Goal: Task Accomplishment & Management: Manage account settings

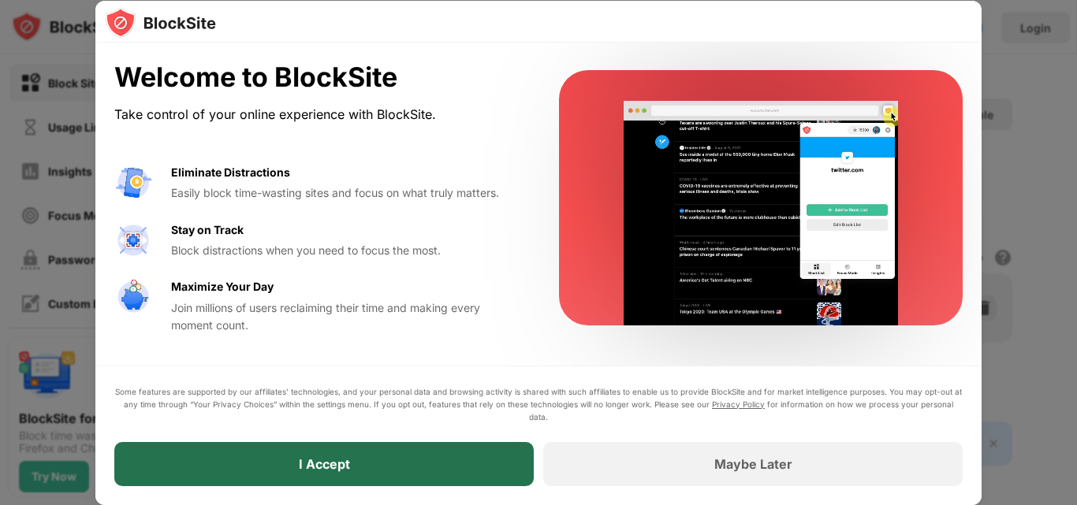
click at [427, 467] on div "I Accept" at bounding box center [323, 464] width 419 height 44
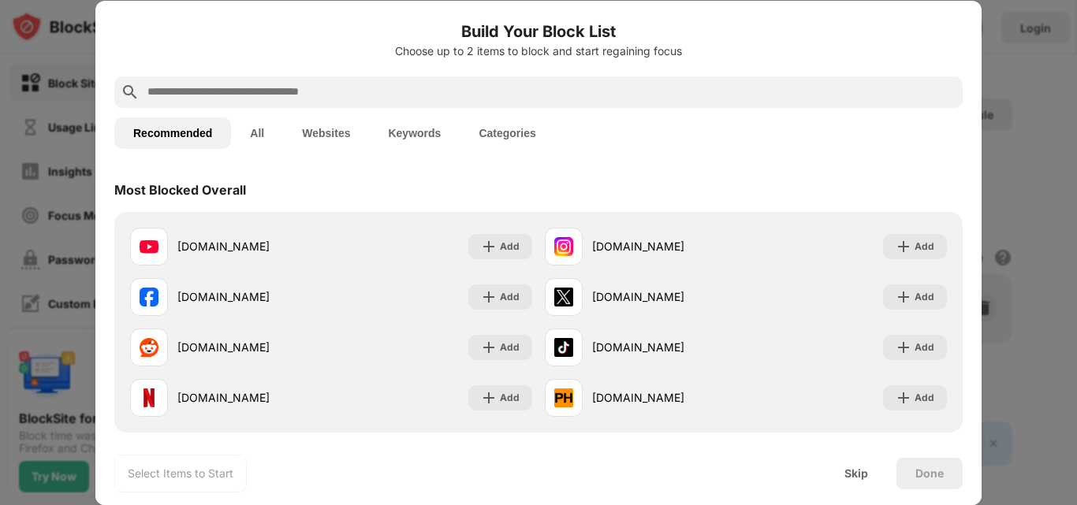
click at [305, 88] on input "text" at bounding box center [551, 92] width 810 height 19
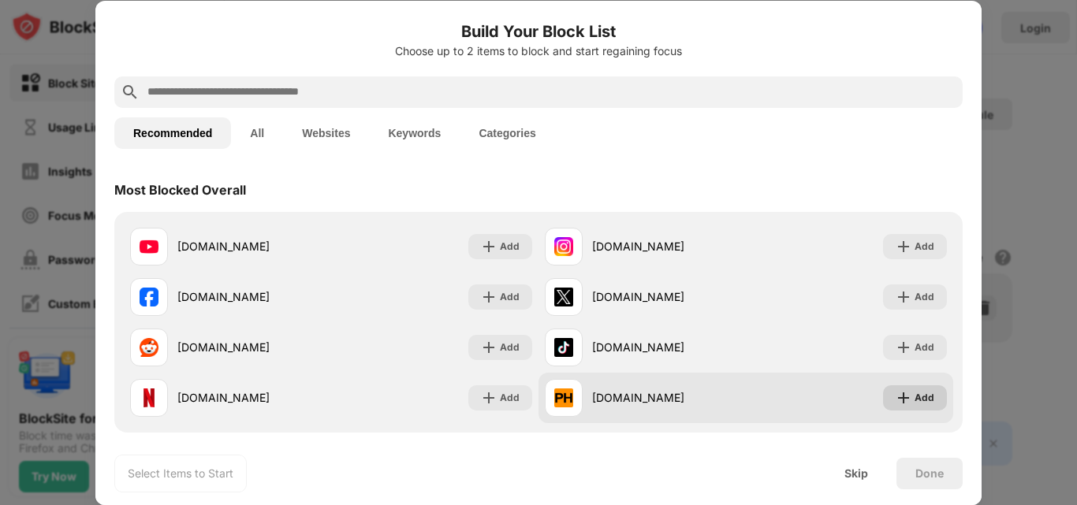
click at [895, 396] on img at bounding box center [903, 398] width 16 height 16
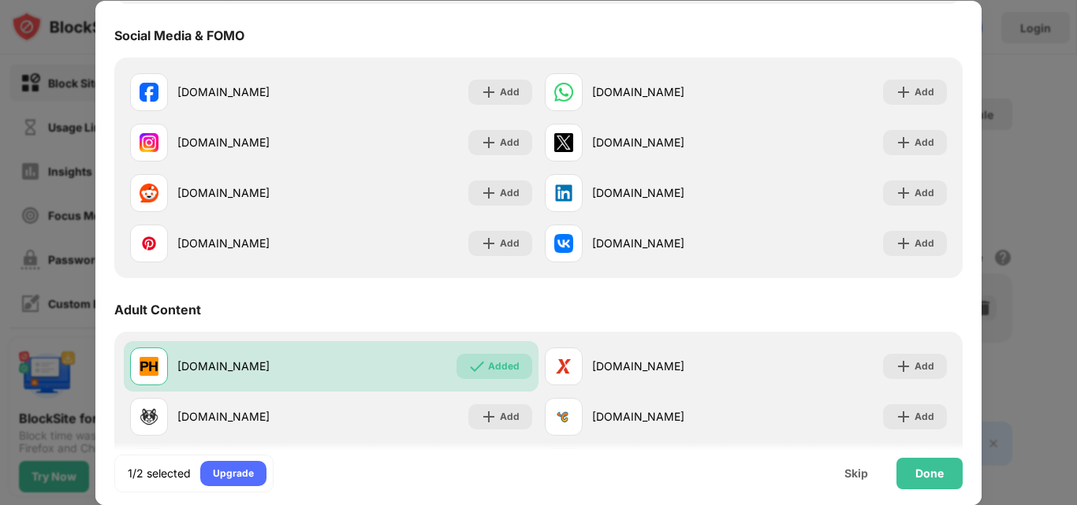
scroll to position [467, 0]
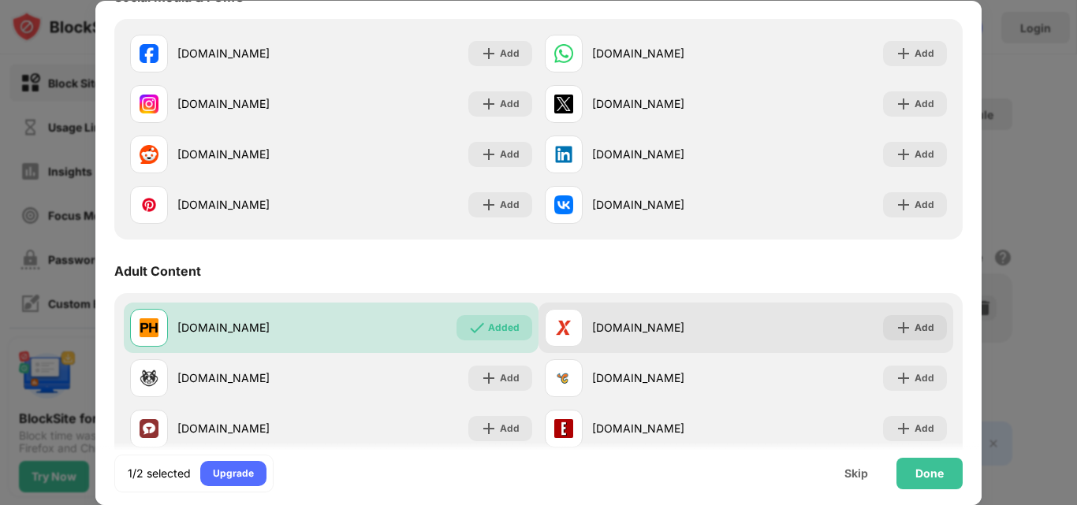
click at [922, 311] on div "xvideos.com Add" at bounding box center [745, 328] width 415 height 50
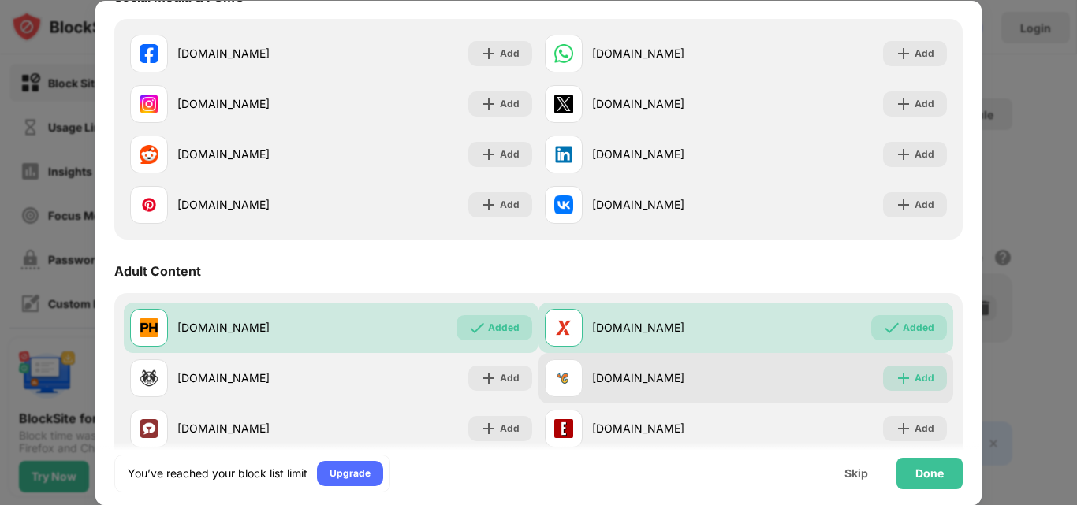
click at [895, 383] on img at bounding box center [903, 378] width 16 height 16
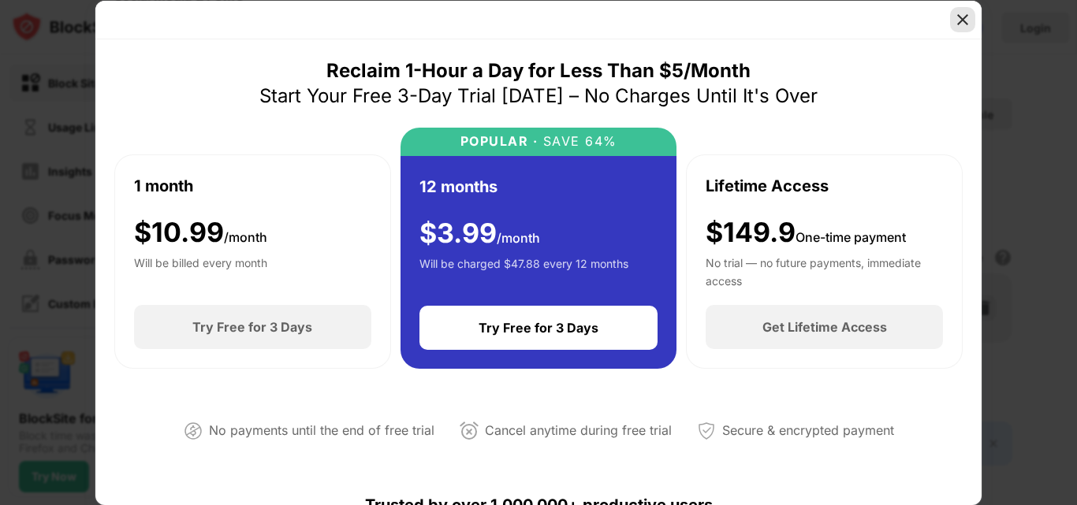
click at [964, 17] on img at bounding box center [963, 20] width 16 height 16
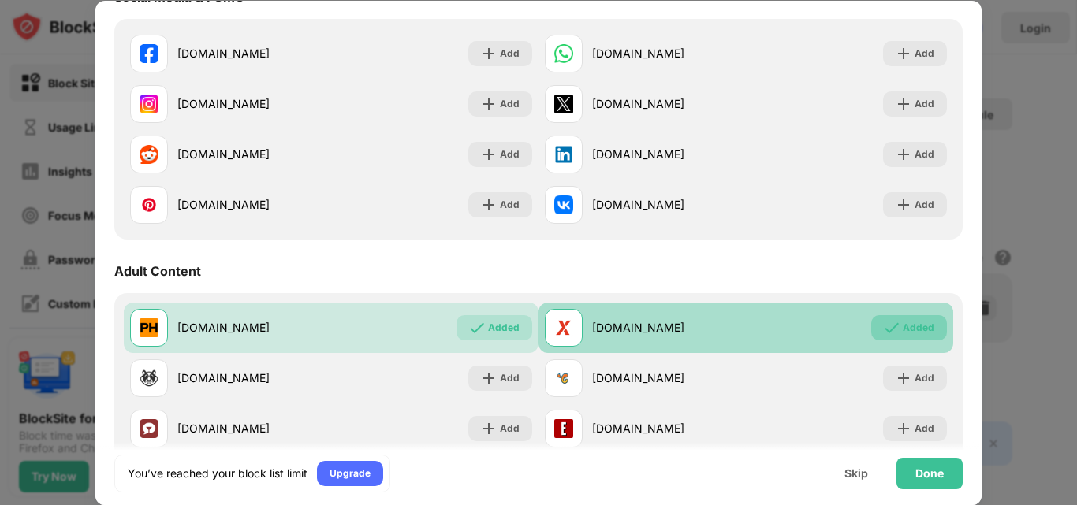
click at [884, 331] on img at bounding box center [892, 328] width 16 height 16
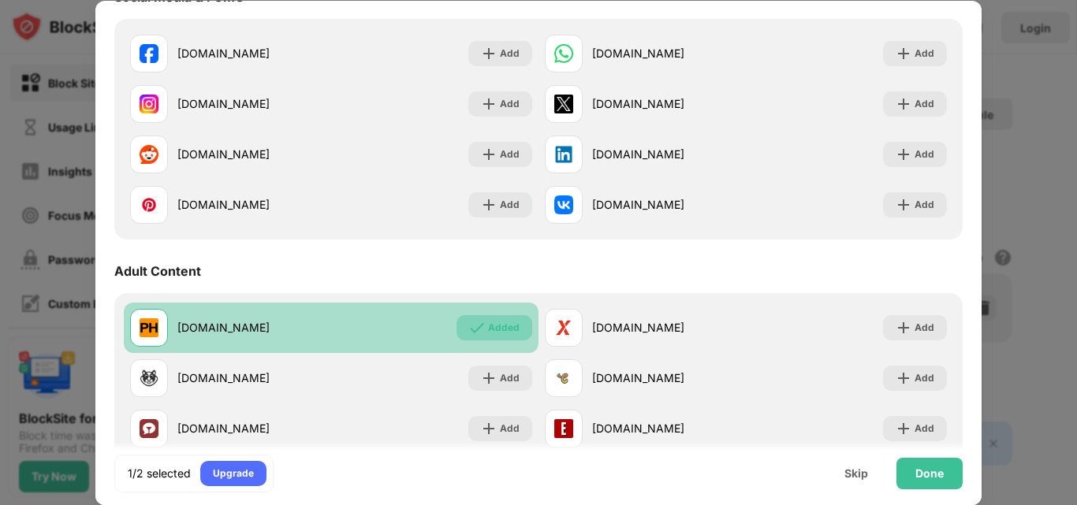
click at [491, 334] on div "Added" at bounding box center [504, 328] width 32 height 16
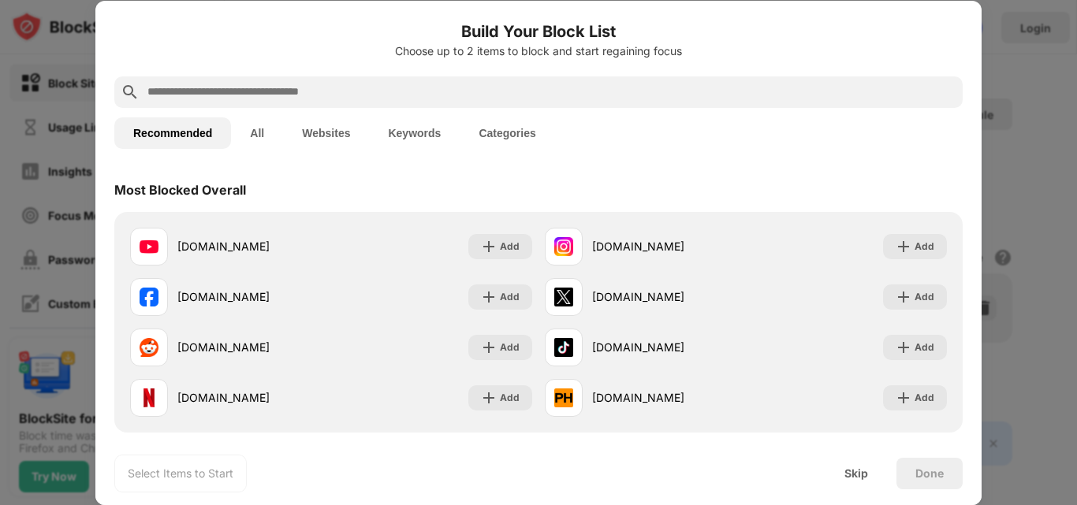
click at [636, 84] on input "text" at bounding box center [551, 92] width 810 height 19
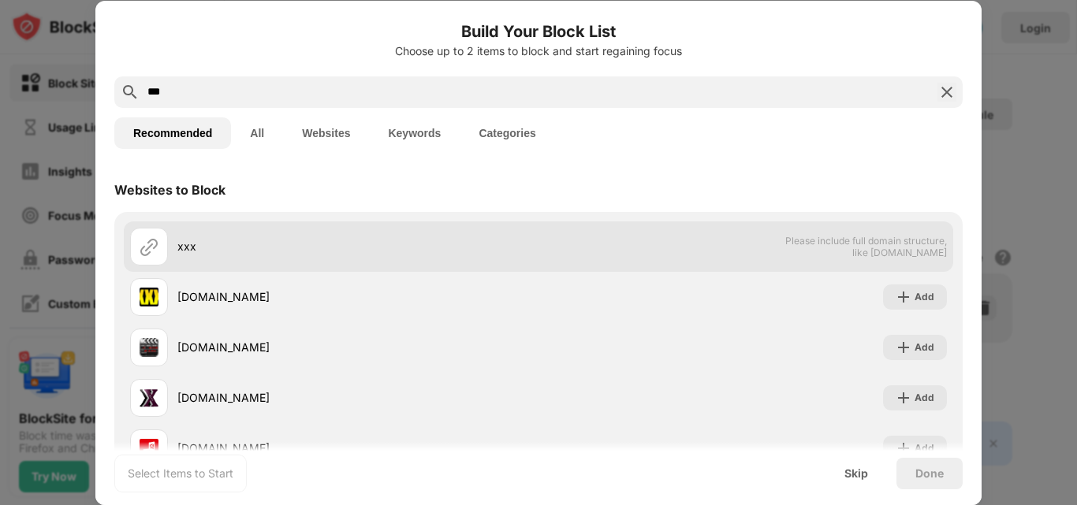
click at [672, 237] on div "xxx Please include full domain structure, like domain.com" at bounding box center [538, 246] width 829 height 50
click at [177, 251] on div "xxx" at bounding box center [357, 246] width 361 height 17
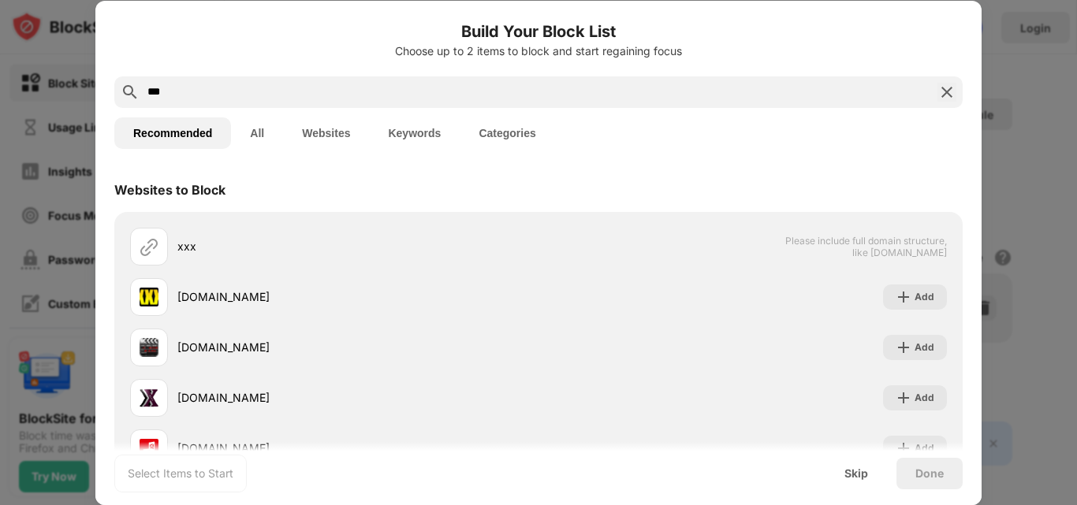
click at [313, 91] on input "***" at bounding box center [538, 92] width 785 height 19
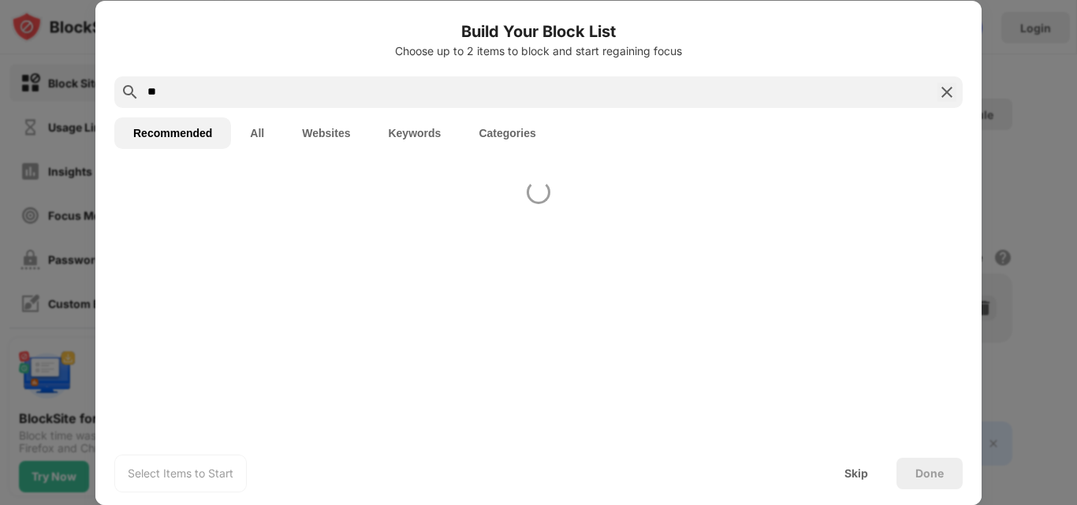
type input "*"
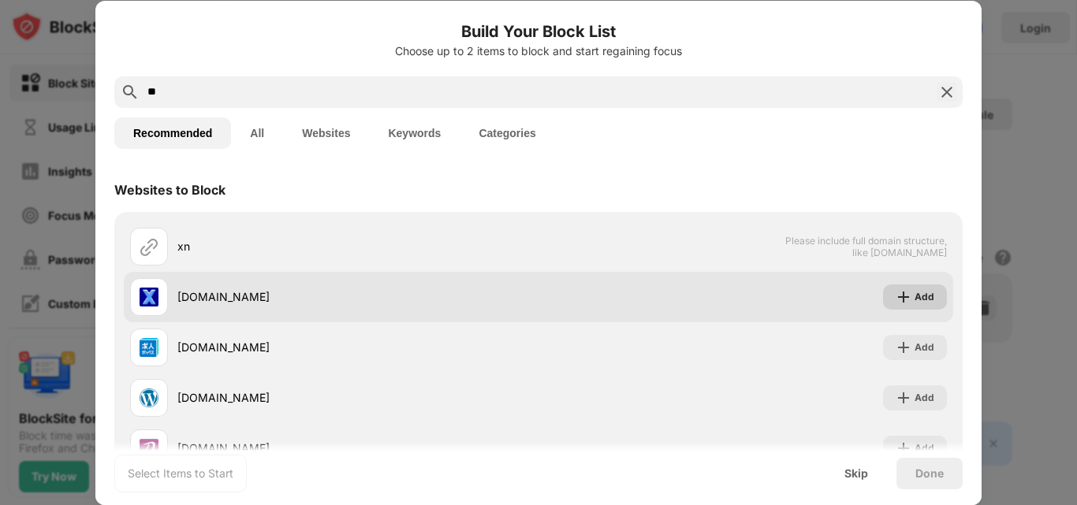
click at [914, 298] on div "Add" at bounding box center [924, 297] width 20 height 16
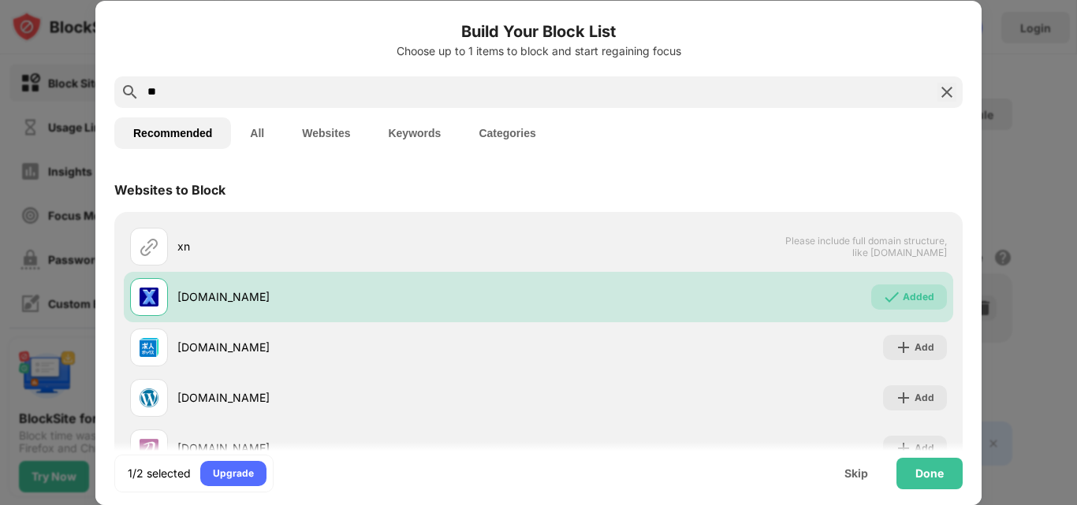
click at [373, 81] on div "**" at bounding box center [538, 92] width 848 height 32
click at [367, 92] on input "**" at bounding box center [538, 92] width 785 height 19
type input "*"
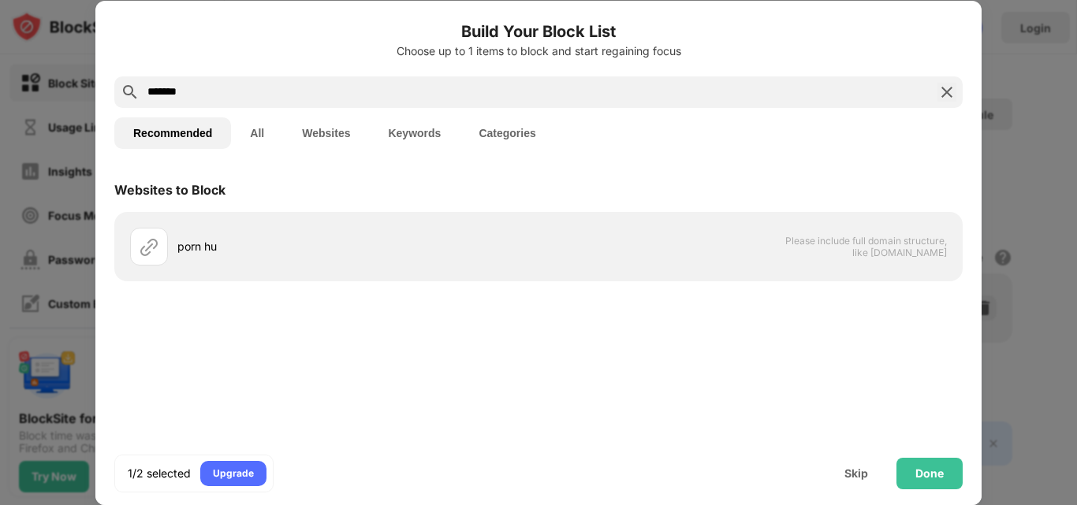
type input "*******"
click at [947, 89] on img at bounding box center [946, 92] width 19 height 19
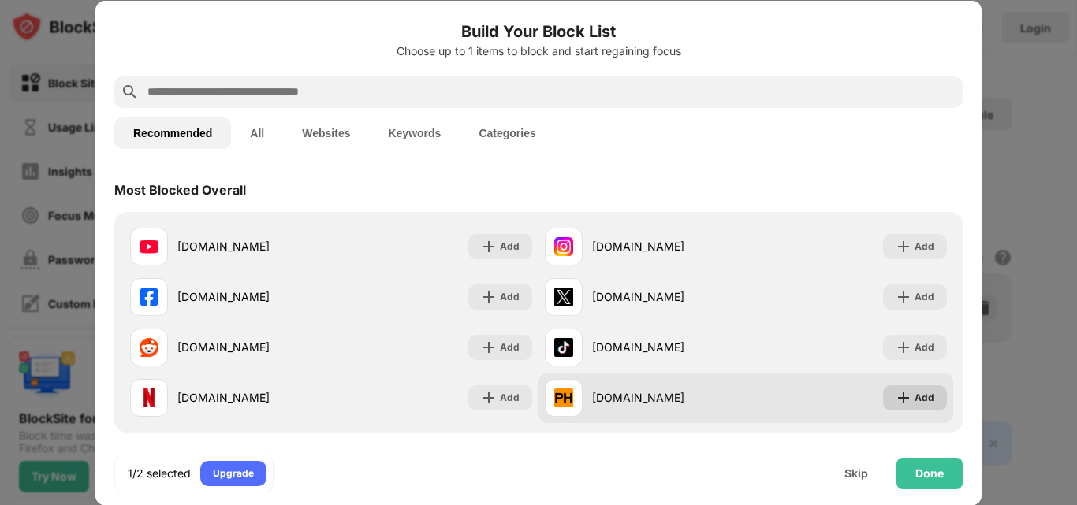
click at [914, 390] on div "Add" at bounding box center [924, 398] width 20 height 16
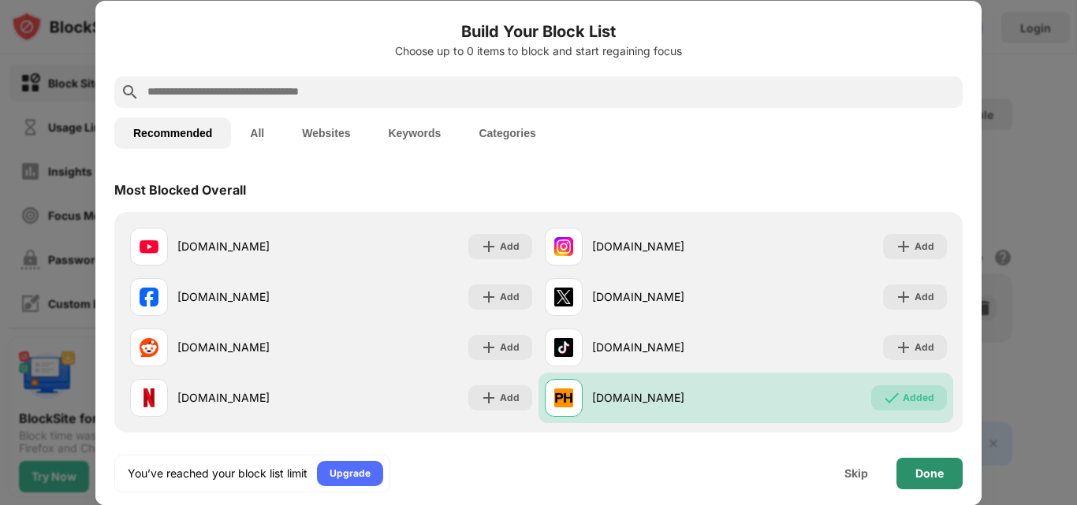
click at [945, 467] on div "Done" at bounding box center [929, 474] width 66 height 32
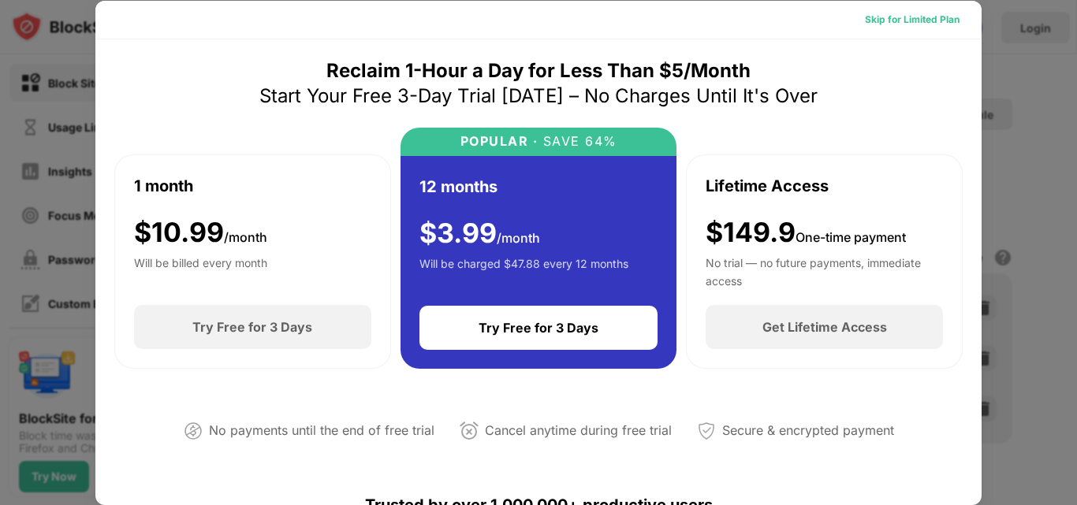
click at [915, 18] on div "Skip for Limited Plan" at bounding box center [912, 20] width 95 height 16
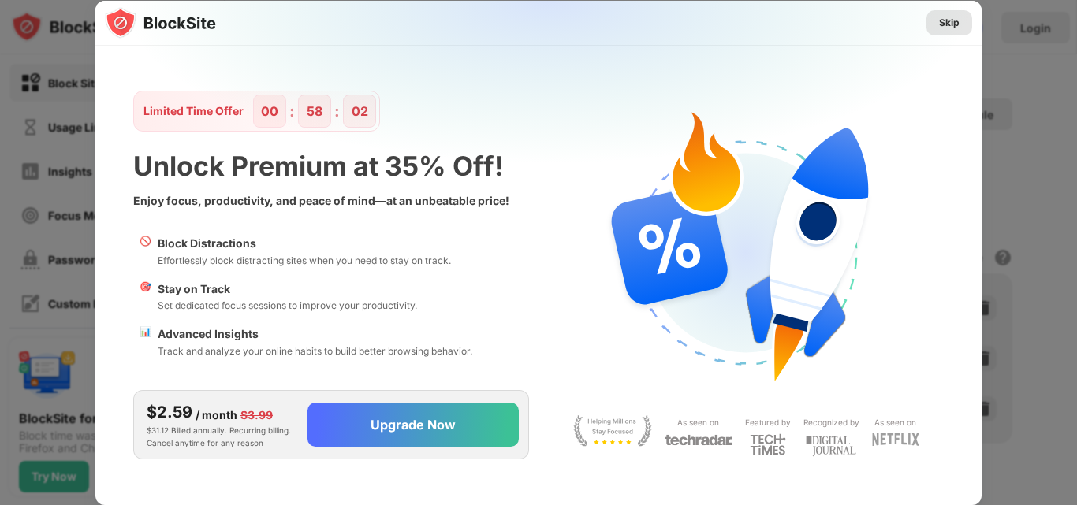
click at [937, 32] on div "Skip" at bounding box center [949, 22] width 46 height 25
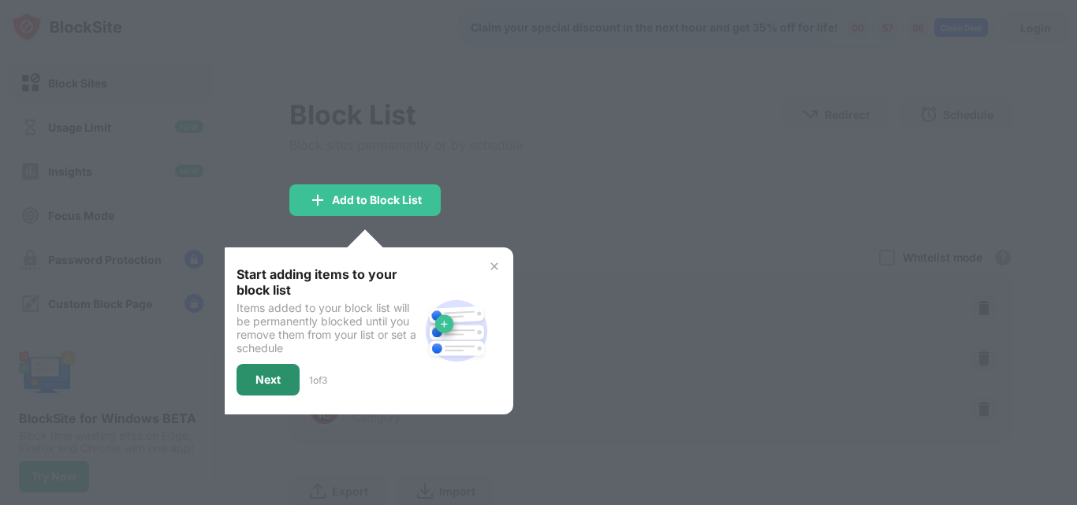
click at [258, 374] on div "Next" at bounding box center [267, 380] width 25 height 13
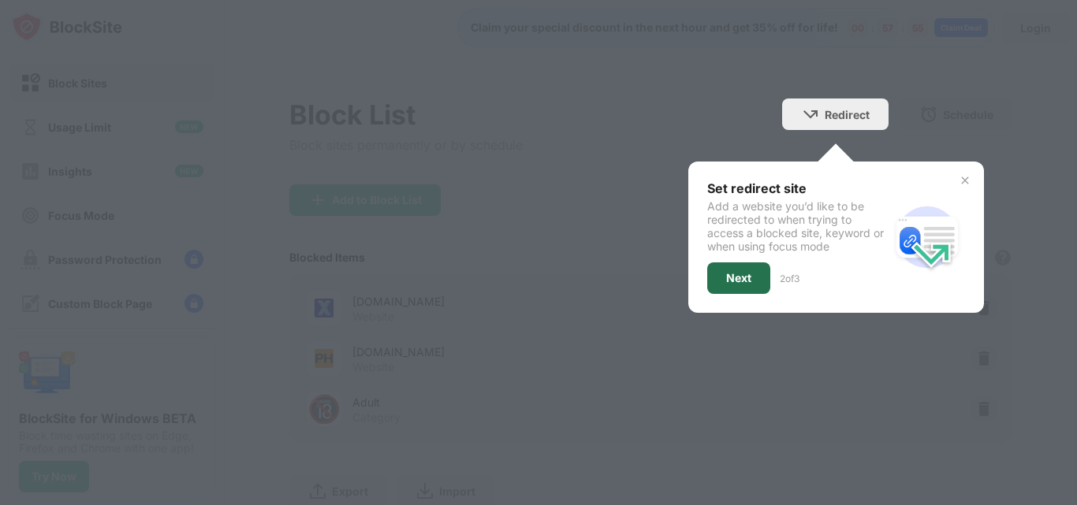
click at [744, 277] on div "Next" at bounding box center [738, 278] width 63 height 32
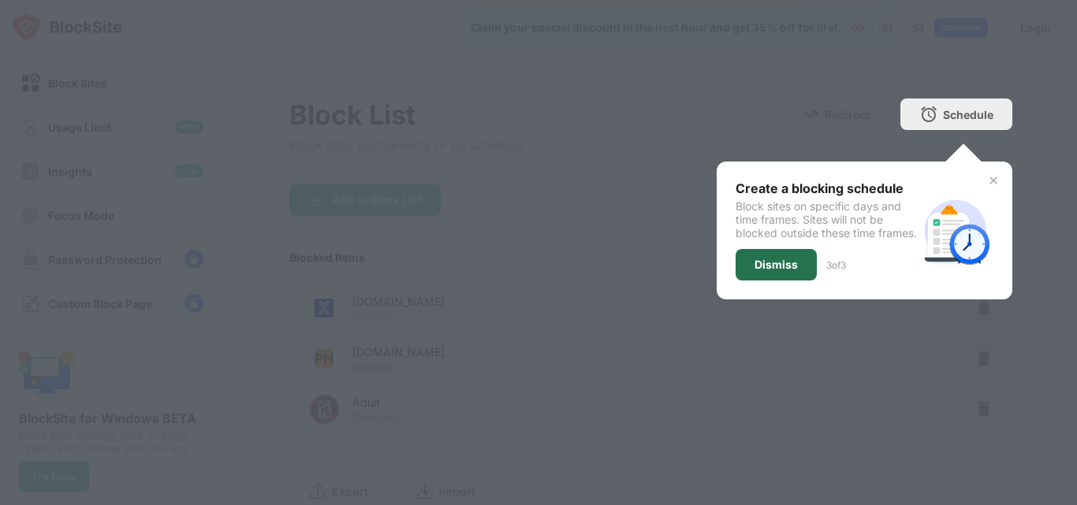
click at [754, 271] on div "Dismiss" at bounding box center [775, 265] width 43 height 13
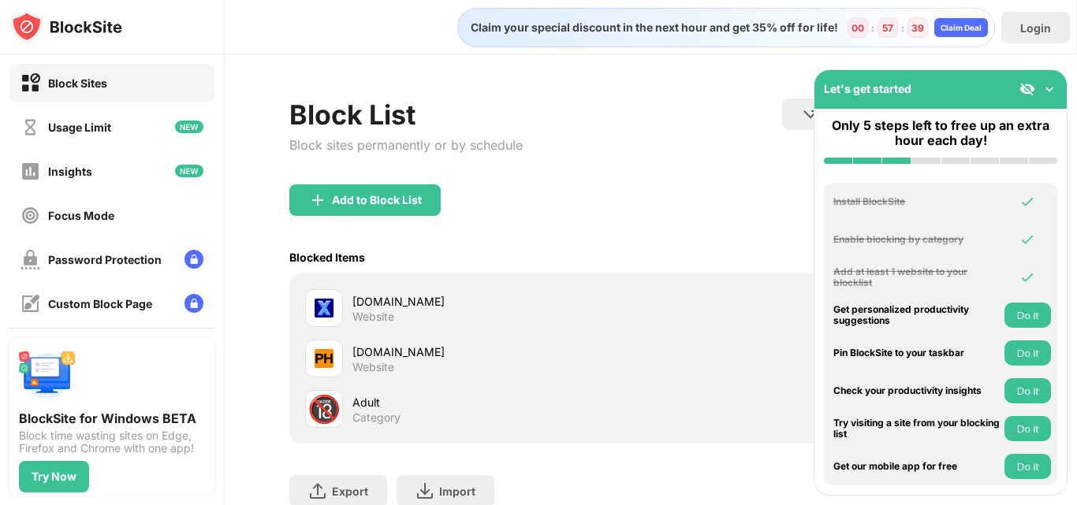
click at [1047, 86] on img at bounding box center [1049, 89] width 16 height 16
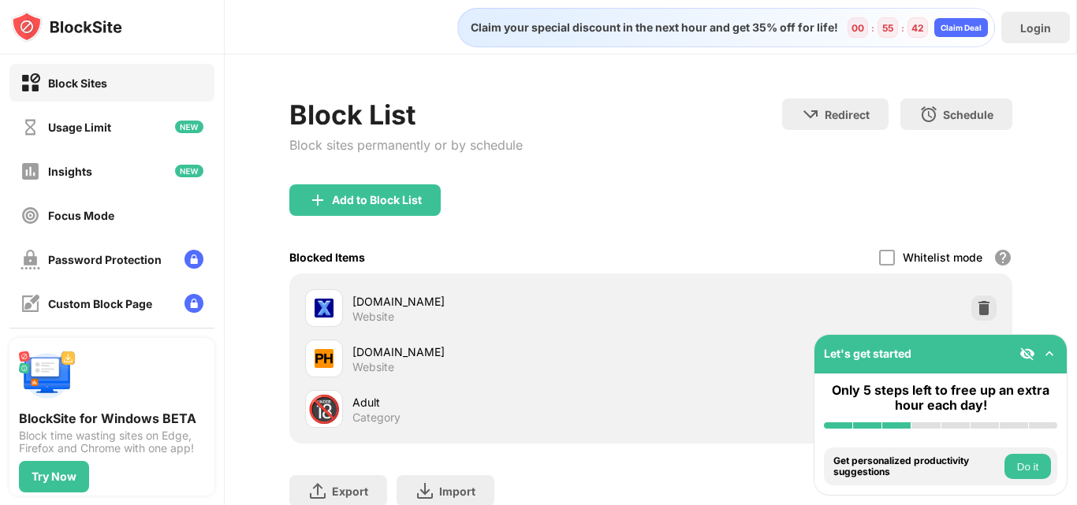
click at [324, 299] on img at bounding box center [323, 308] width 19 height 19
click at [976, 304] on img at bounding box center [984, 308] width 16 height 16
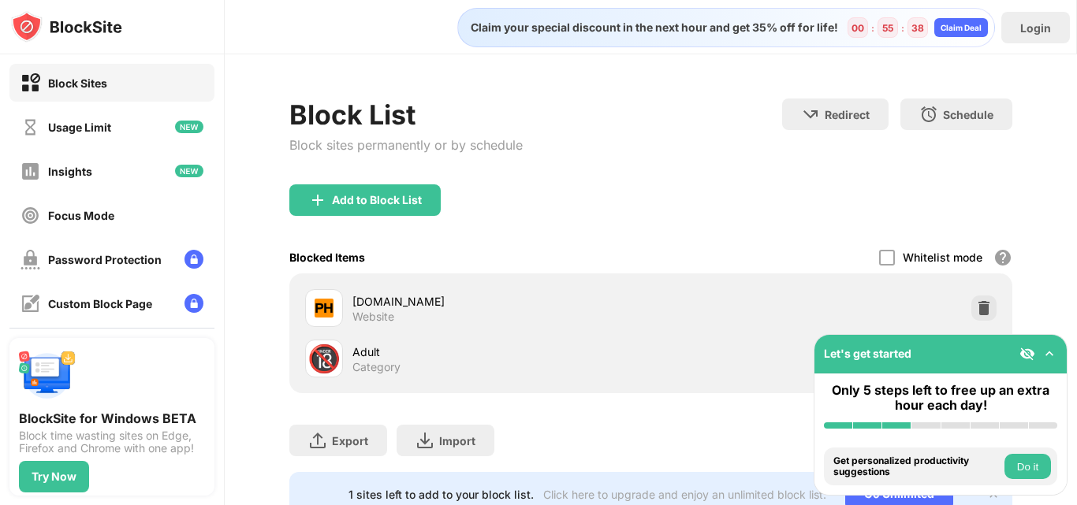
click at [976, 305] on img at bounding box center [984, 308] width 16 height 16
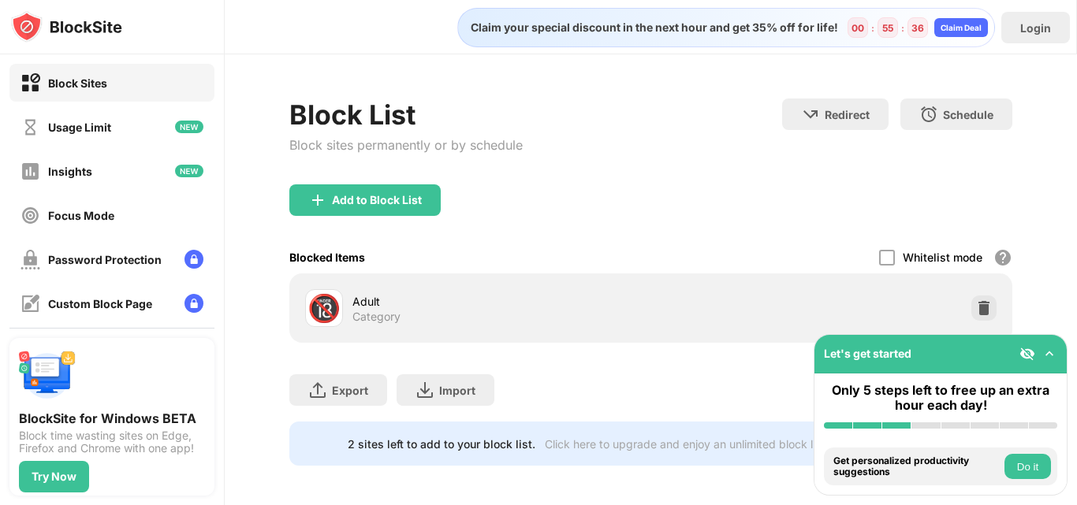
click at [976, 305] on img at bounding box center [984, 308] width 16 height 16
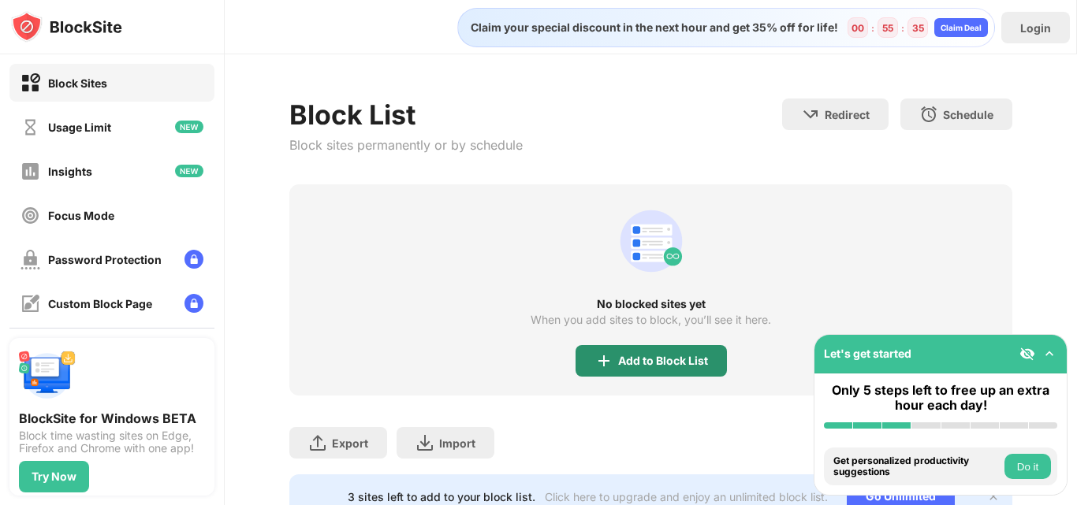
click at [661, 357] on div "Add to Block List" at bounding box center [663, 361] width 90 height 13
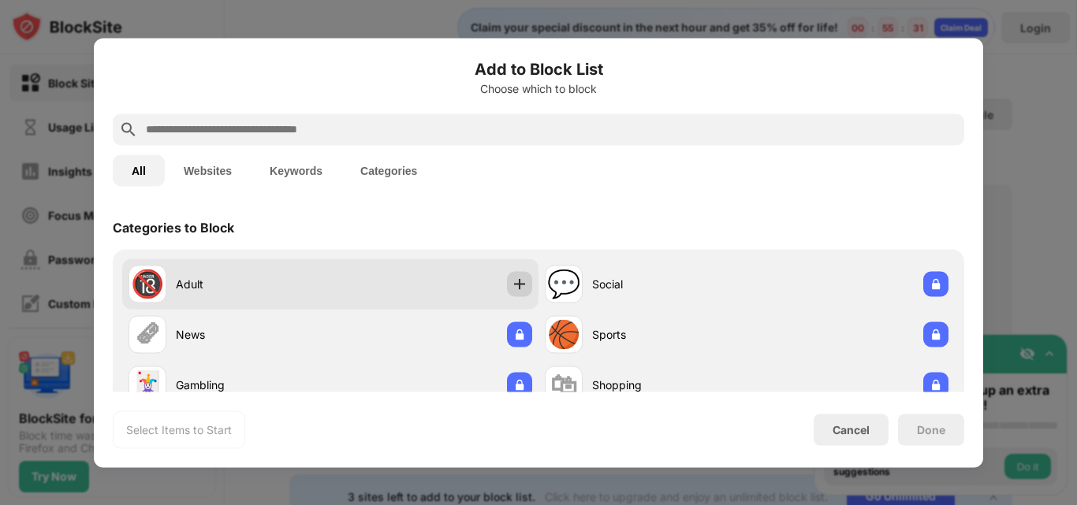
click at [522, 284] on div at bounding box center [519, 283] width 25 height 25
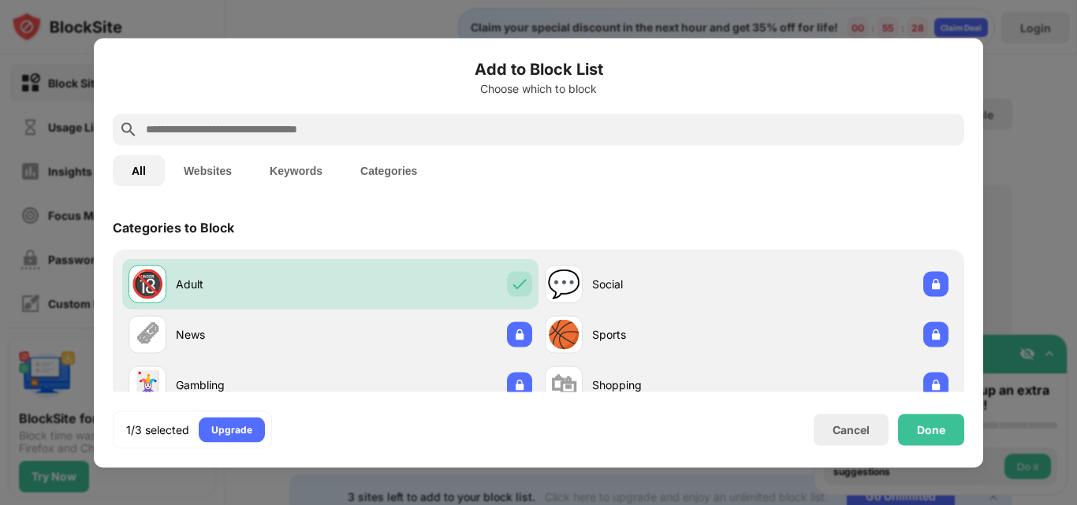
click at [304, 162] on button "Keywords" at bounding box center [296, 170] width 91 height 32
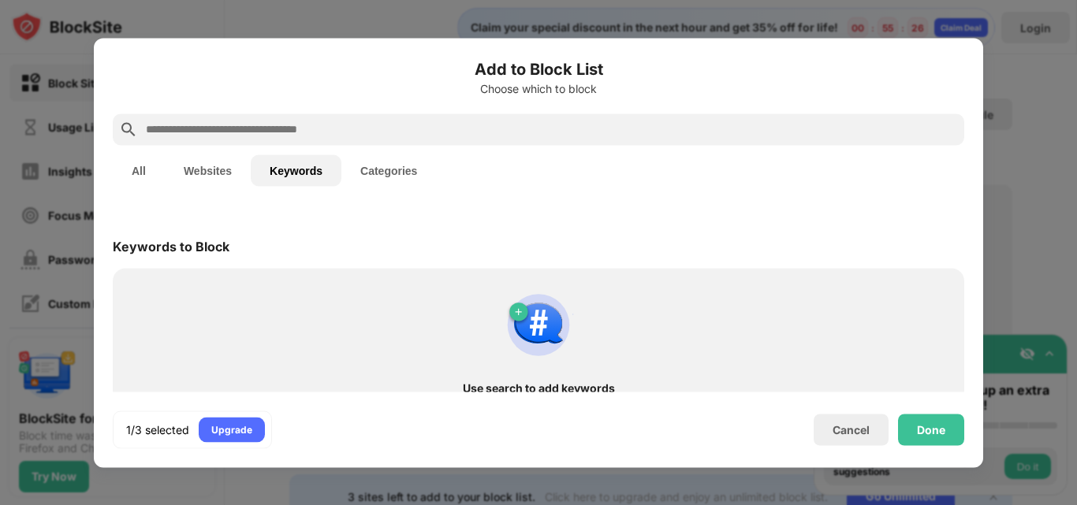
click at [344, 136] on input "text" at bounding box center [550, 129] width 813 height 19
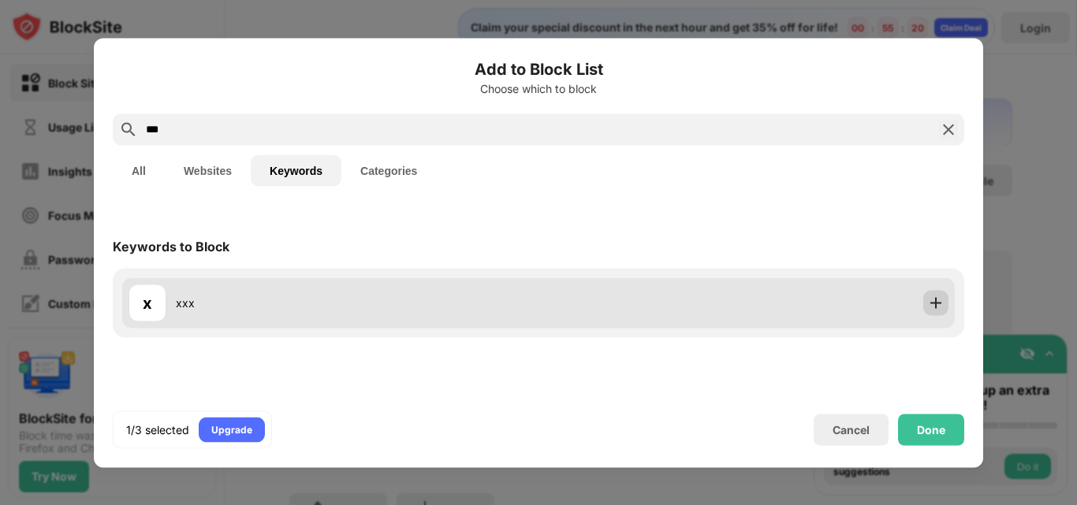
type input "***"
click at [939, 294] on div at bounding box center [935, 302] width 25 height 25
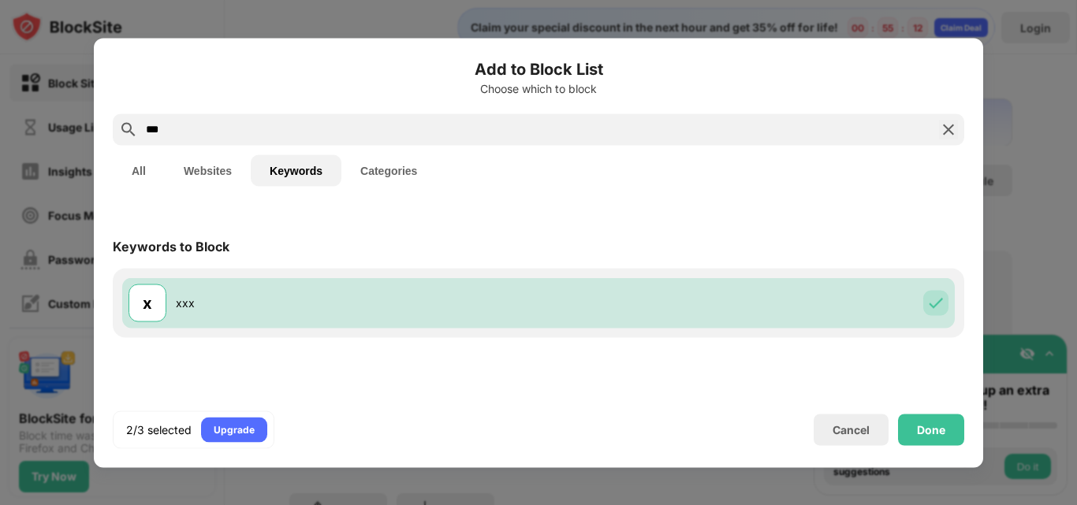
click at [949, 136] on img at bounding box center [948, 129] width 19 height 19
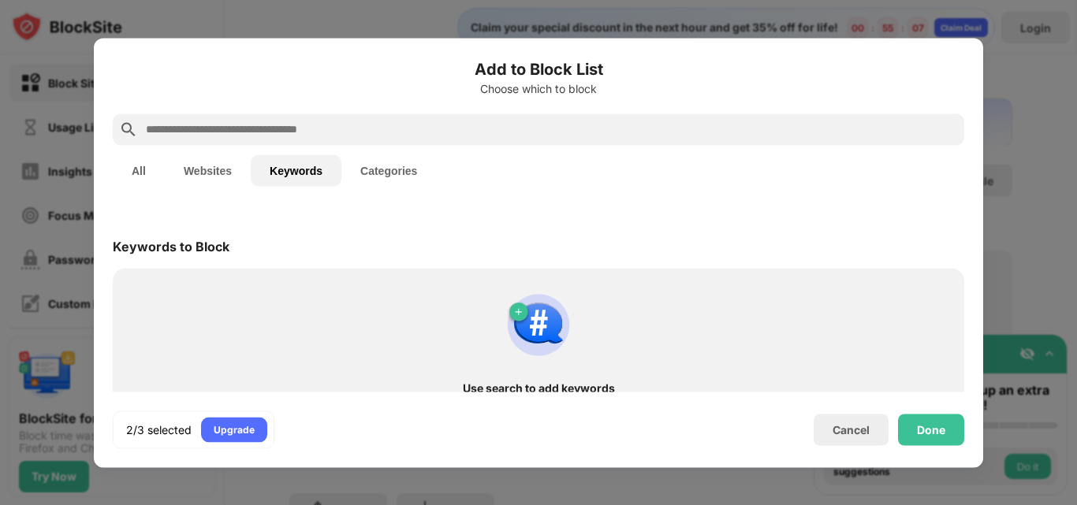
click at [706, 137] on input "text" at bounding box center [550, 129] width 813 height 19
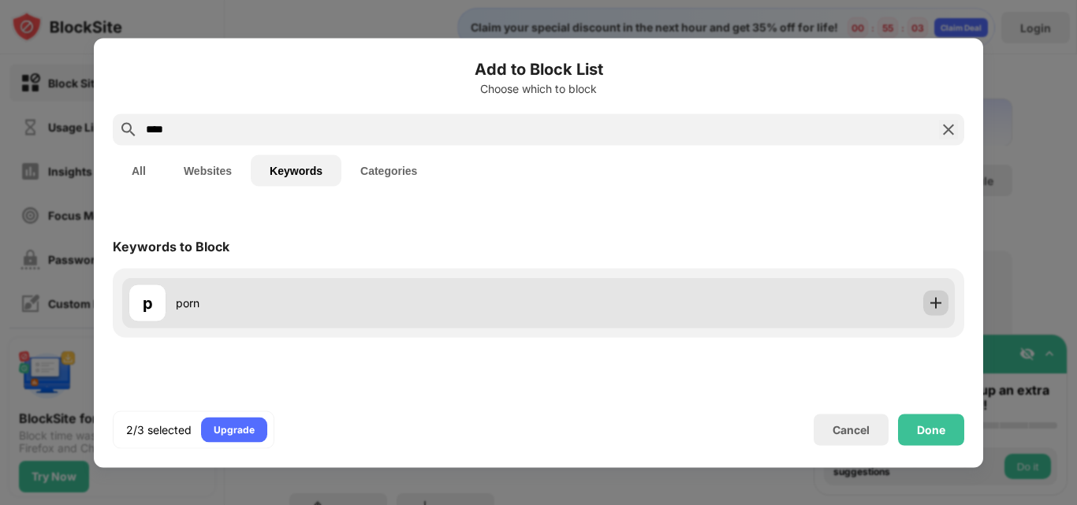
type input "****"
click at [934, 292] on div at bounding box center [935, 302] width 25 height 25
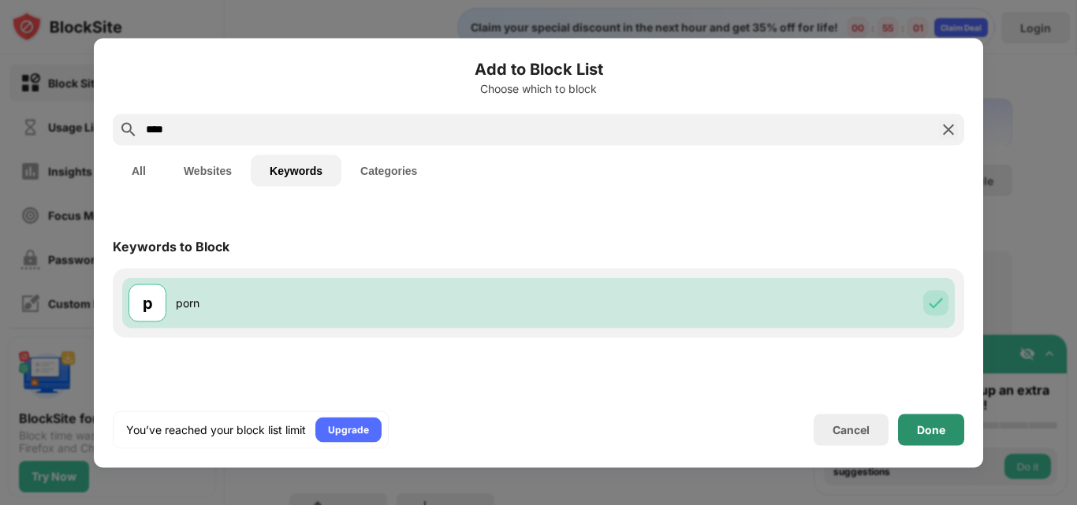
click at [953, 428] on div "Done" at bounding box center [931, 430] width 66 height 32
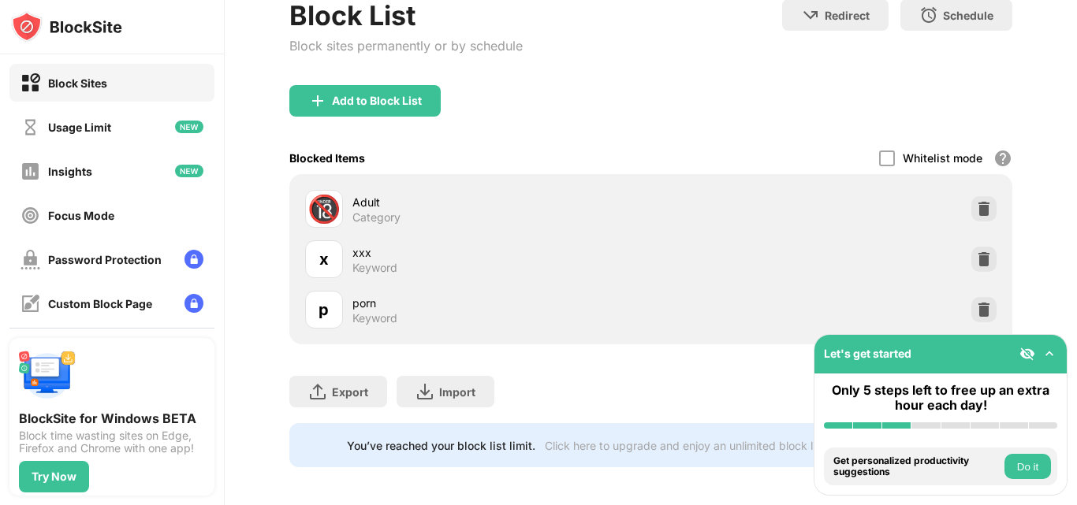
scroll to position [184, 0]
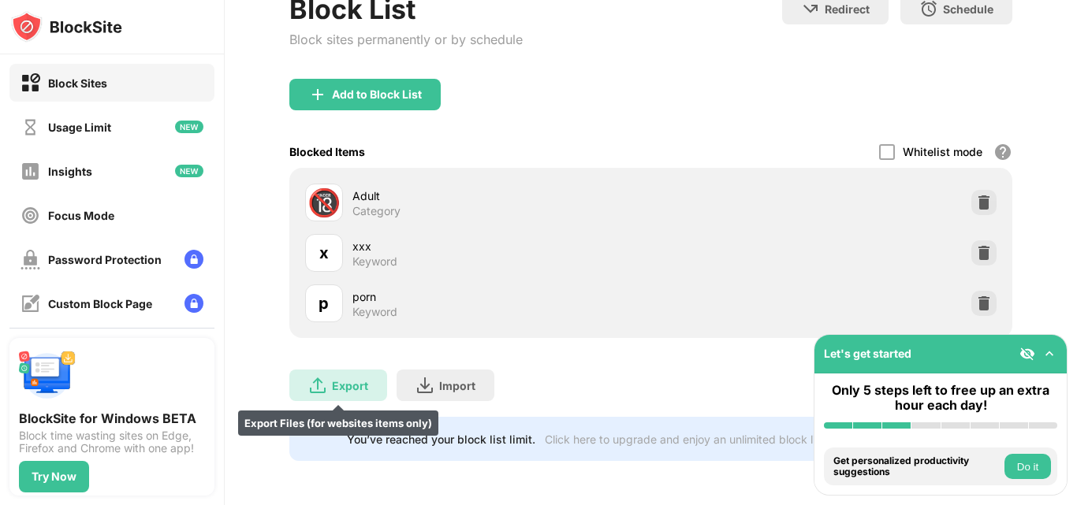
click at [363, 379] on div "Export" at bounding box center [350, 385] width 36 height 13
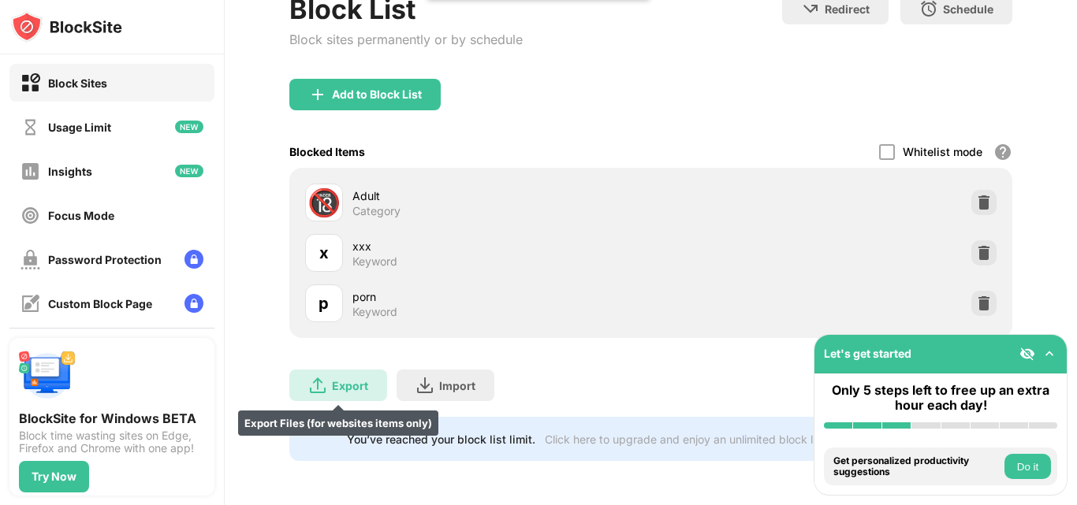
click at [363, 379] on div "Export" at bounding box center [350, 385] width 36 height 13
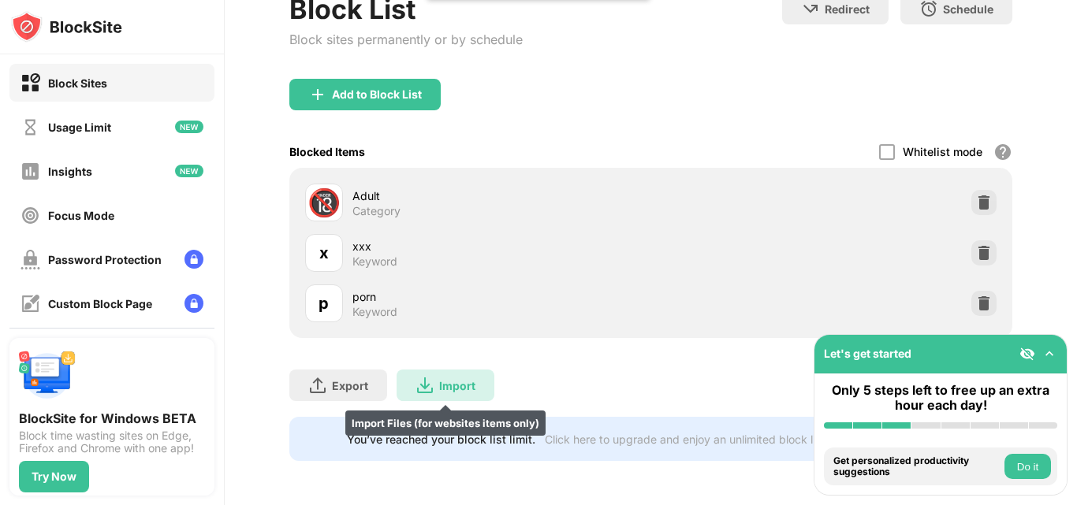
click at [434, 373] on div "Import Import Files (for websites items only)" at bounding box center [445, 386] width 98 height 32
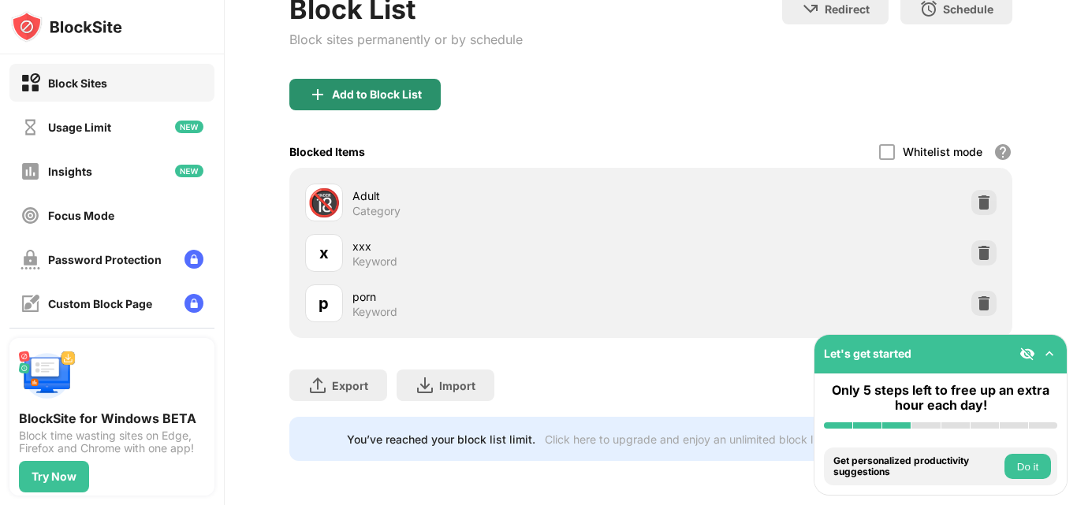
click at [388, 79] on div "Add to Block List" at bounding box center [364, 95] width 151 height 32
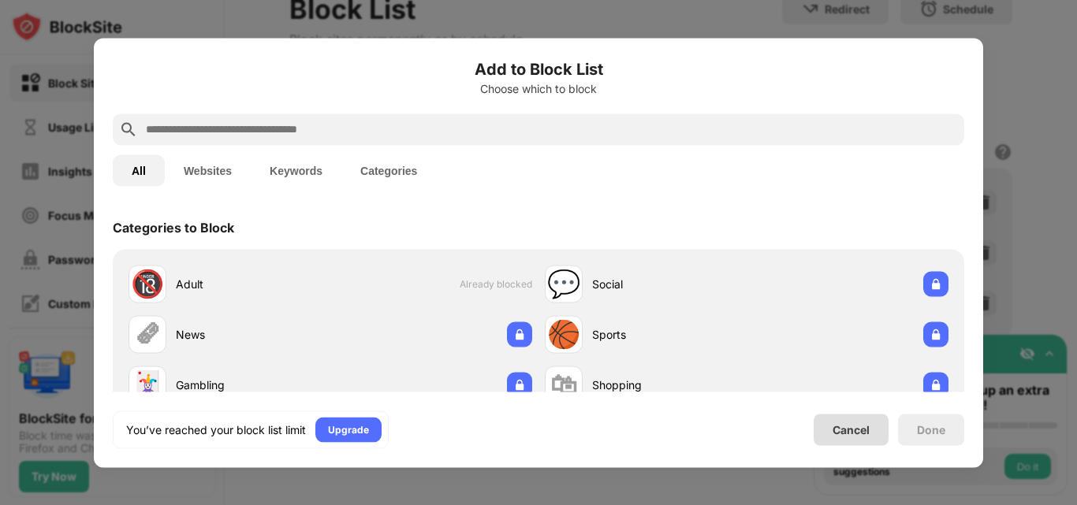
click at [848, 415] on div "Cancel" at bounding box center [850, 430] width 75 height 32
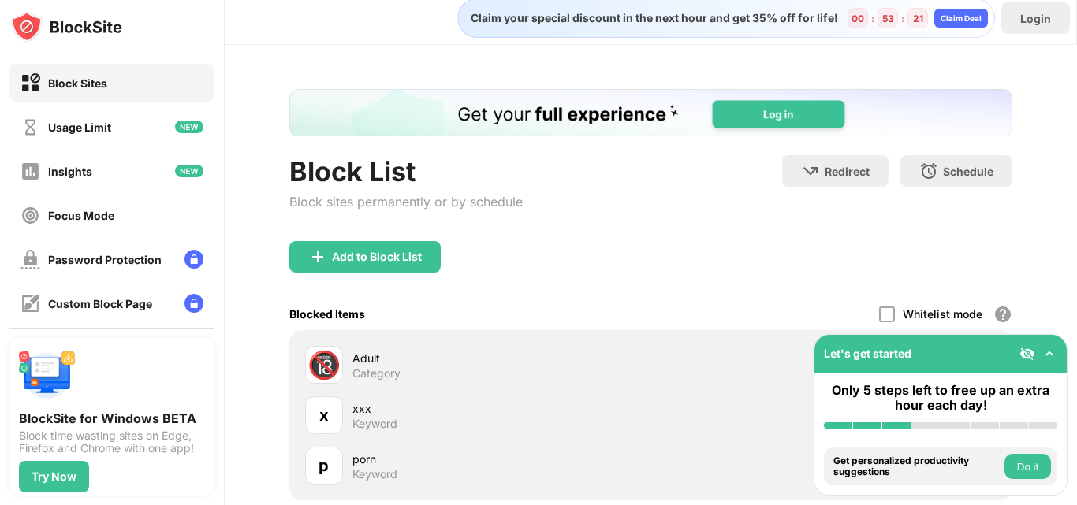
scroll to position [2, 0]
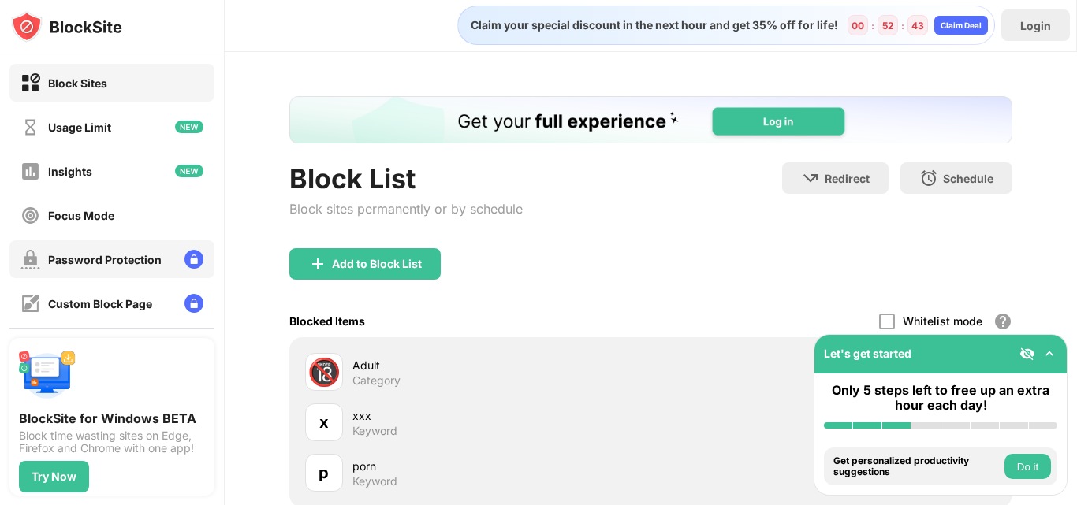
click at [198, 263] on div "Password Protection" at bounding box center [111, 259] width 205 height 38
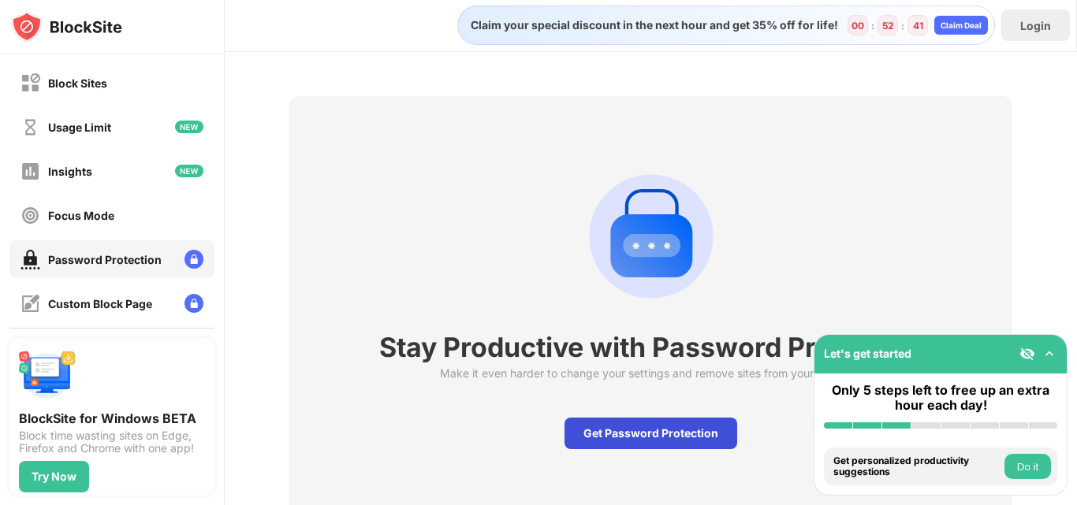
click at [675, 437] on div "Get Password Protection" at bounding box center [650, 434] width 173 height 32
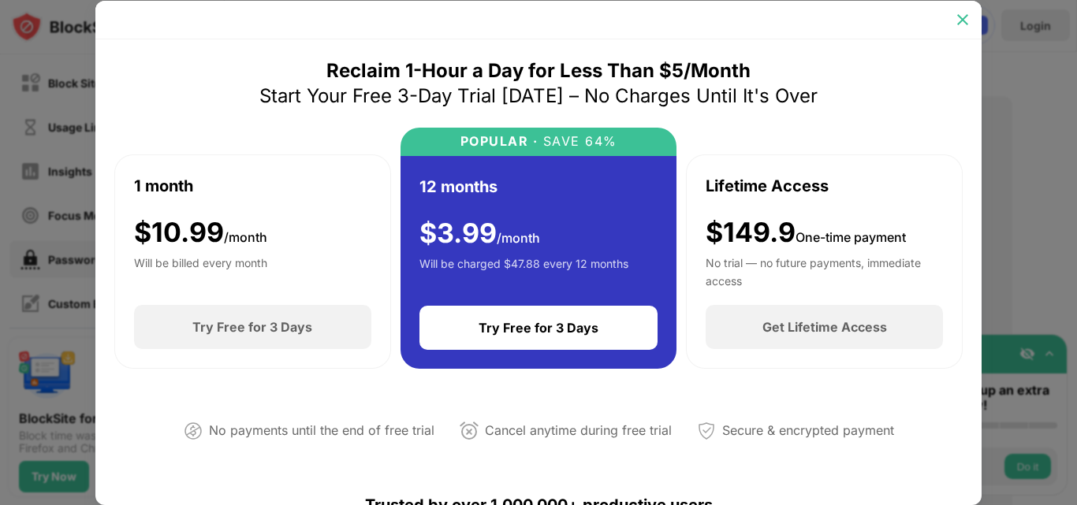
click at [968, 24] on img at bounding box center [963, 20] width 16 height 16
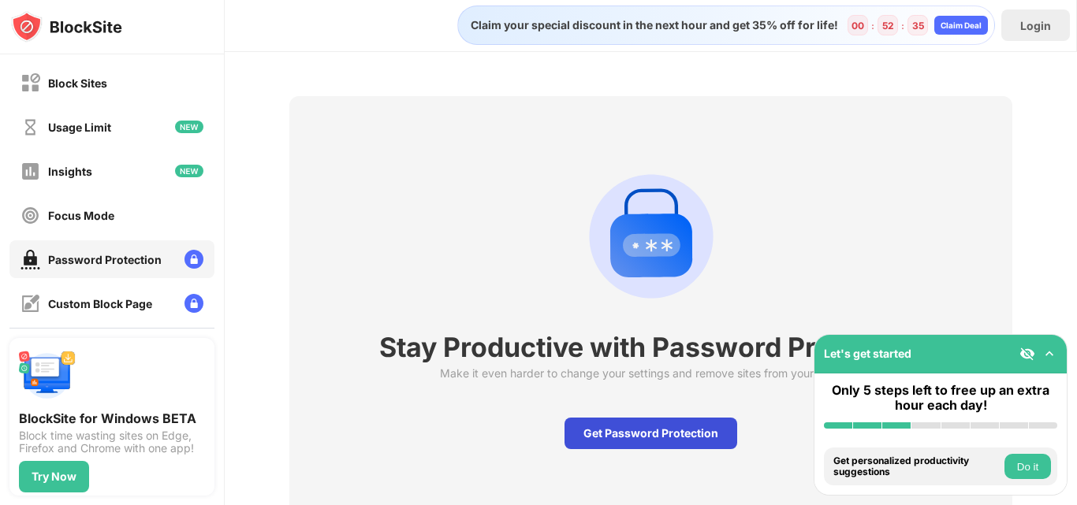
click at [706, 422] on div "Get Password Protection" at bounding box center [650, 434] width 173 height 32
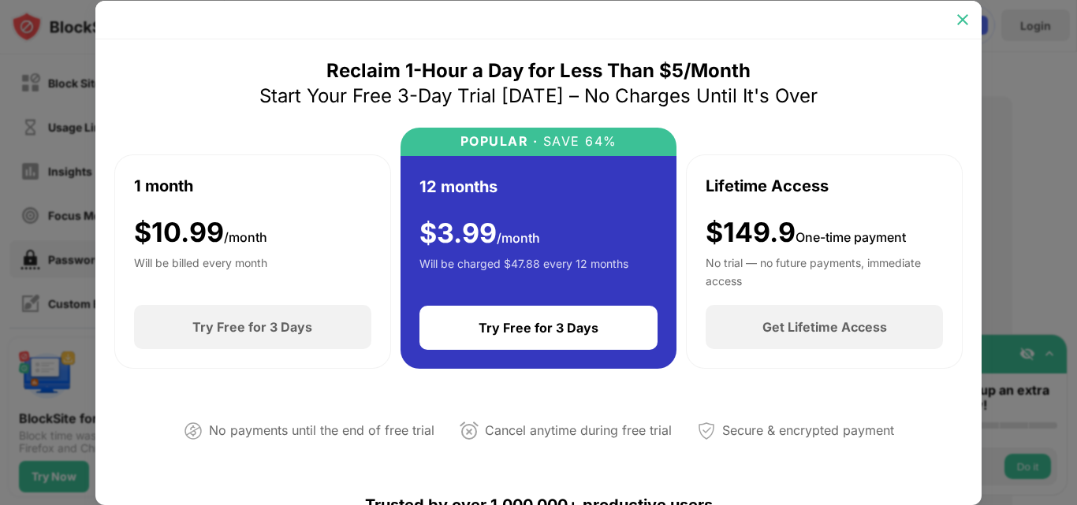
click at [966, 21] on img at bounding box center [963, 20] width 16 height 16
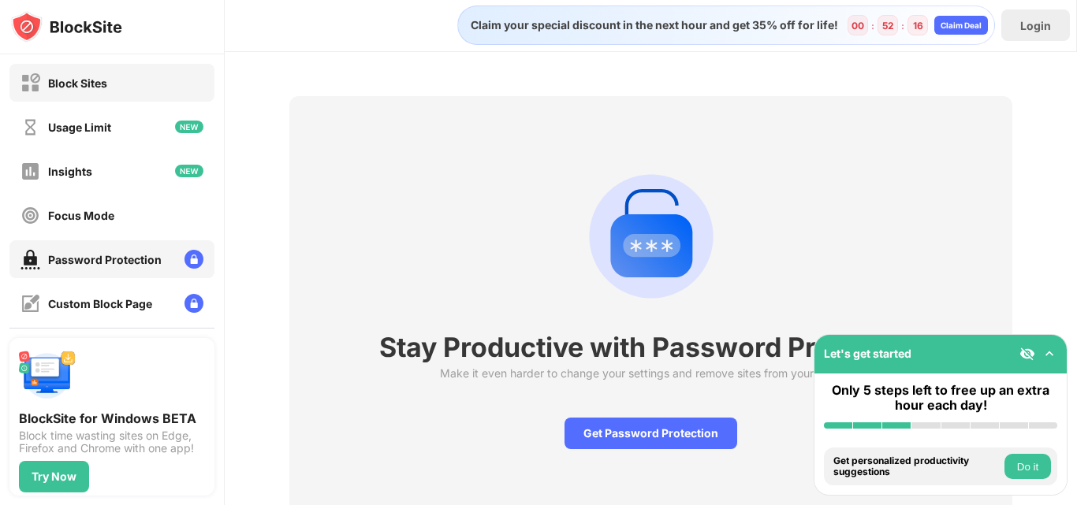
click at [191, 85] on div "Block Sites" at bounding box center [111, 83] width 205 height 38
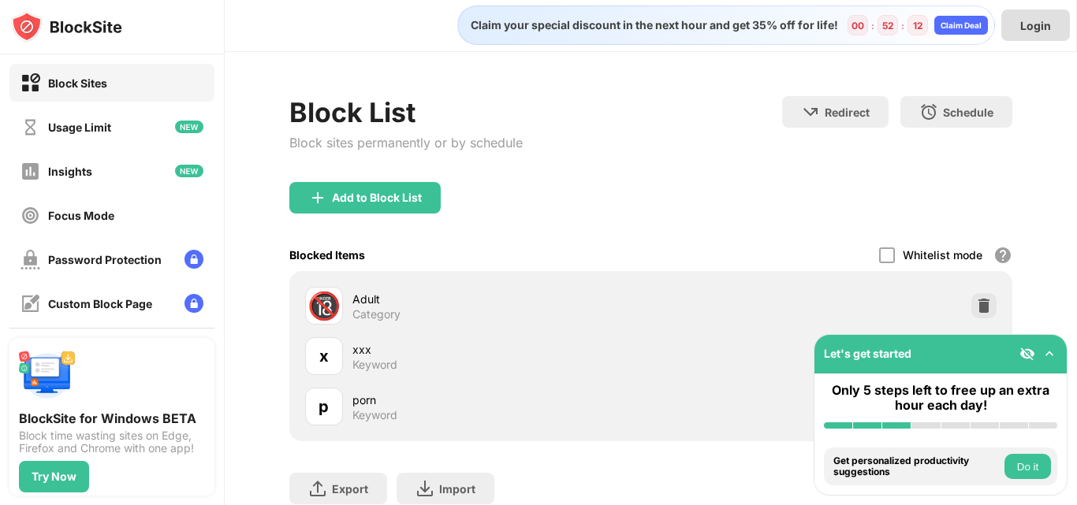
click at [1022, 33] on div "Login" at bounding box center [1035, 25] width 69 height 32
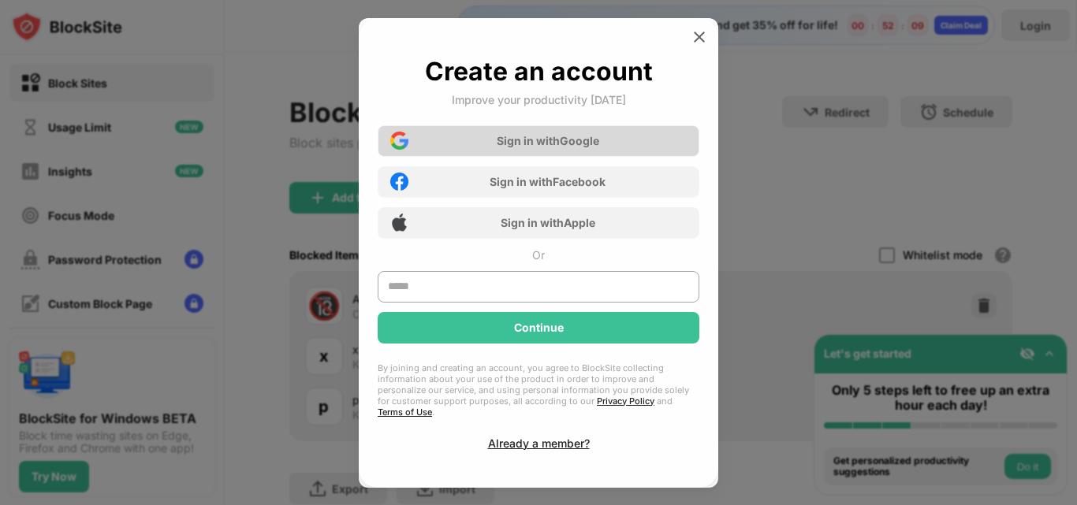
click at [575, 144] on div "Sign in with Google" at bounding box center [548, 140] width 102 height 13
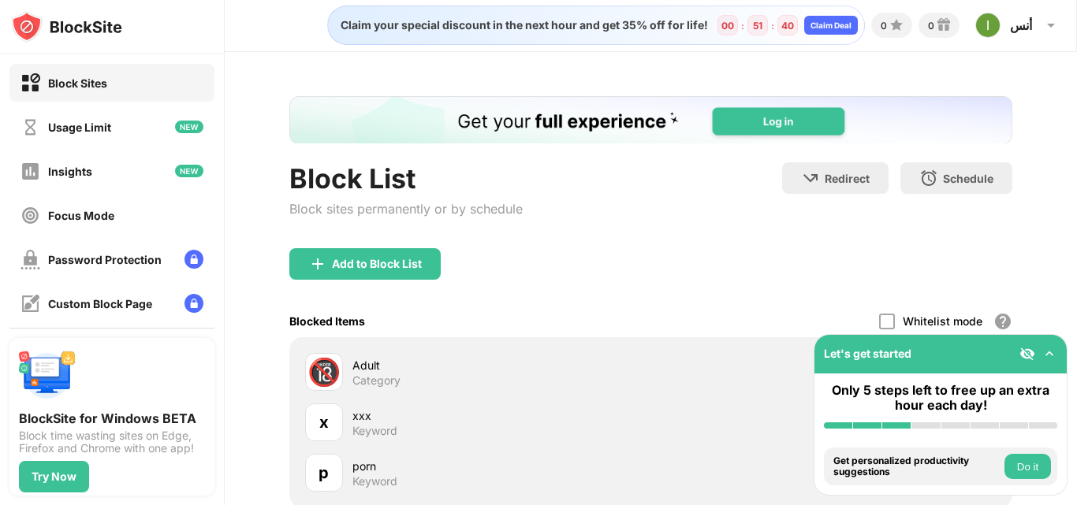
click at [653, 235] on div "Block List Block sites permanently or by schedule Redirect Choose a site to be …" at bounding box center [650, 205] width 723 height 86
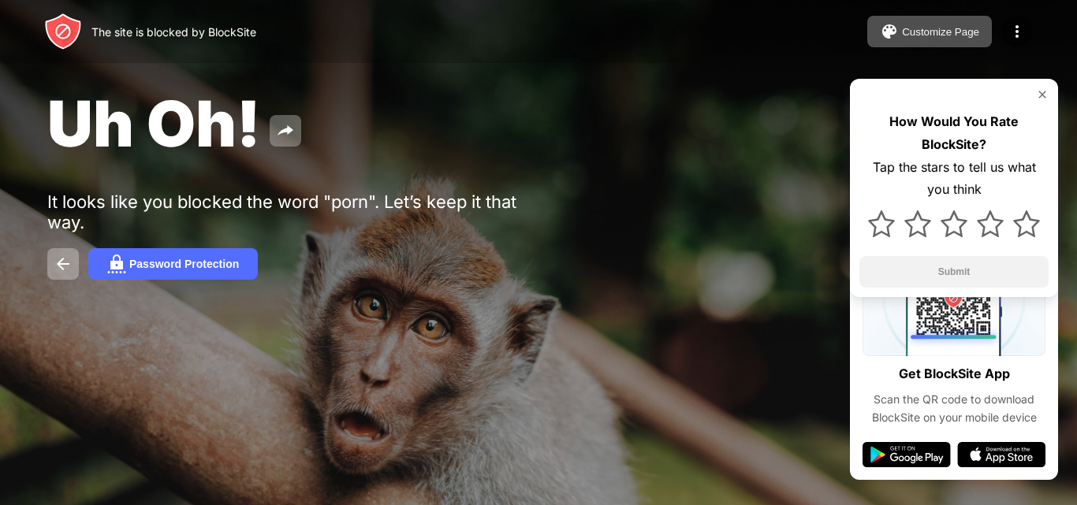
click at [1038, 87] on div "How Would You Rate BlockSite? Tap the stars to tell us what you think Submit" at bounding box center [954, 188] width 208 height 218
click at [1046, 96] on img at bounding box center [1042, 94] width 13 height 13
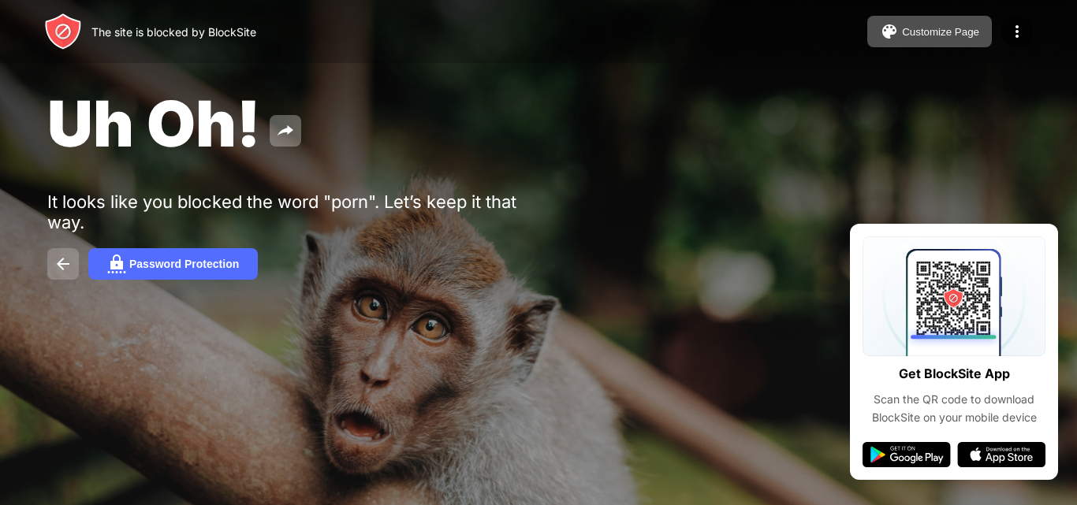
click at [73, 270] on button at bounding box center [63, 264] width 32 height 32
click at [69, 264] on img at bounding box center [63, 264] width 19 height 19
click at [76, 251] on button at bounding box center [63, 264] width 32 height 32
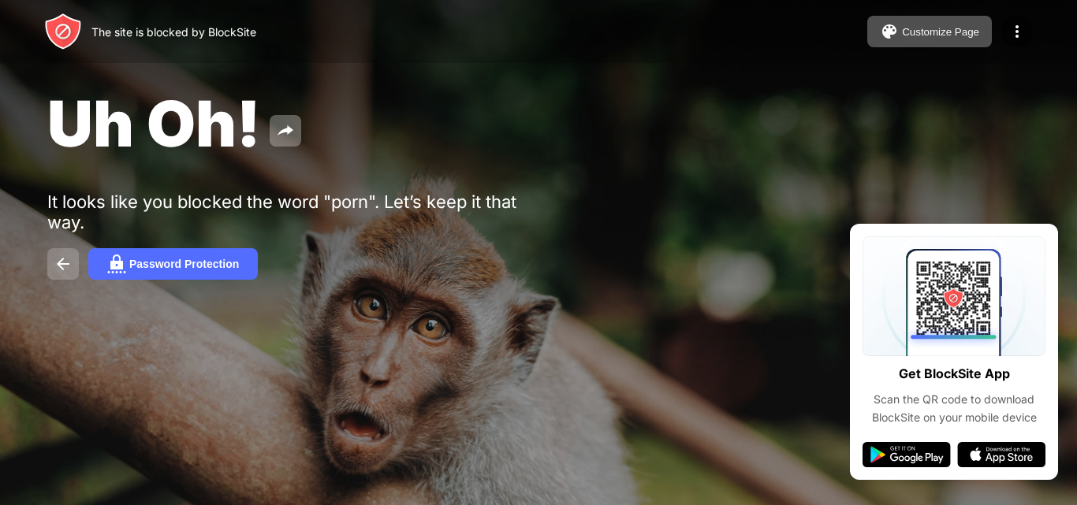
click at [76, 251] on button at bounding box center [63, 264] width 32 height 32
click at [59, 262] on img at bounding box center [63, 264] width 19 height 19
click at [59, 263] on img at bounding box center [63, 264] width 19 height 19
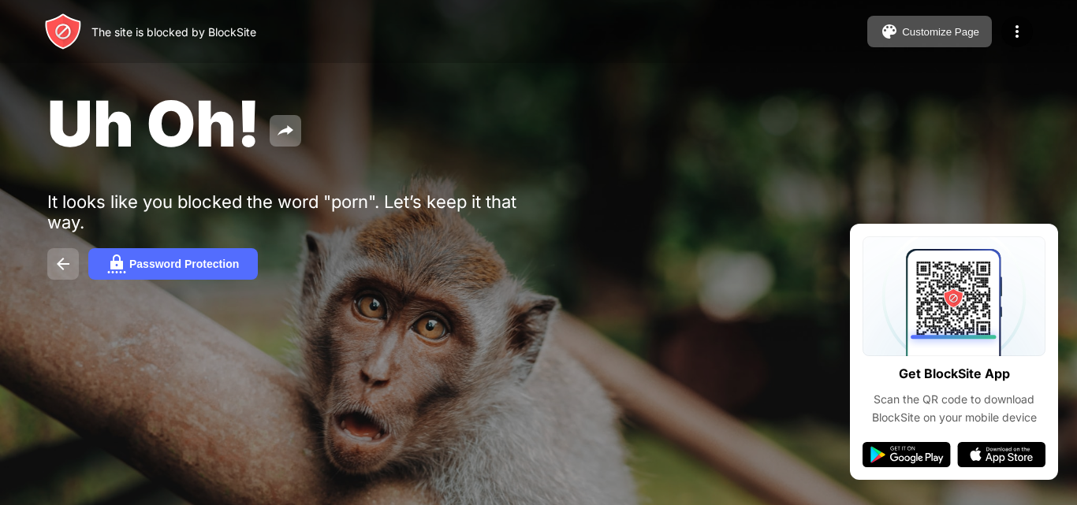
click at [59, 263] on img at bounding box center [63, 264] width 19 height 19
click at [125, 264] on img at bounding box center [116, 264] width 19 height 19
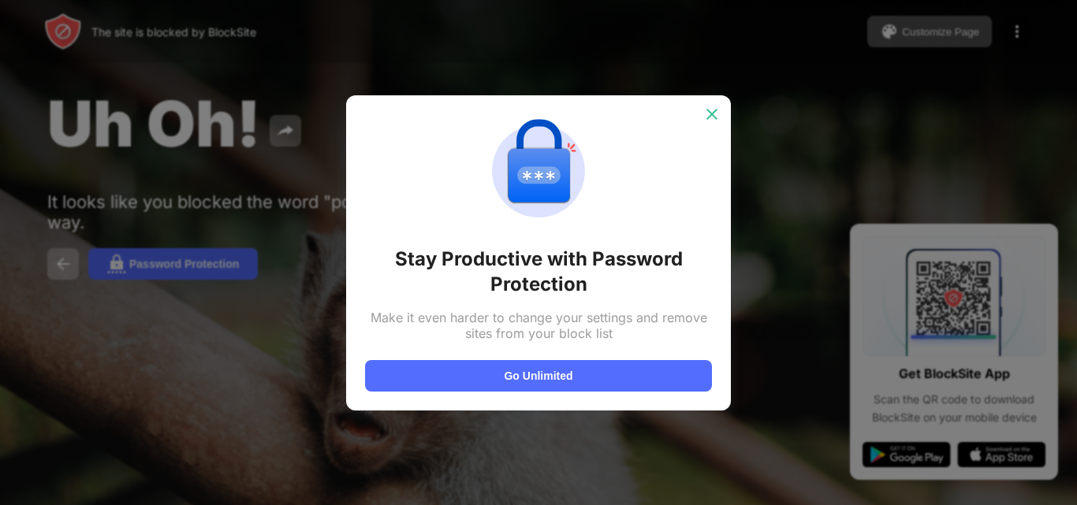
click at [716, 108] on img at bounding box center [712, 114] width 16 height 16
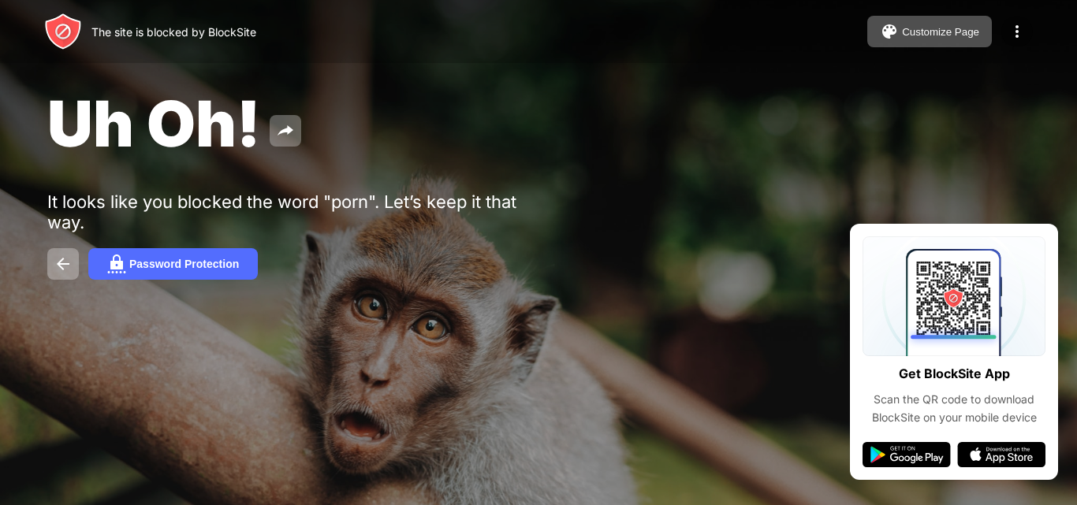
click at [1006, 28] on div at bounding box center [1017, 32] width 32 height 32
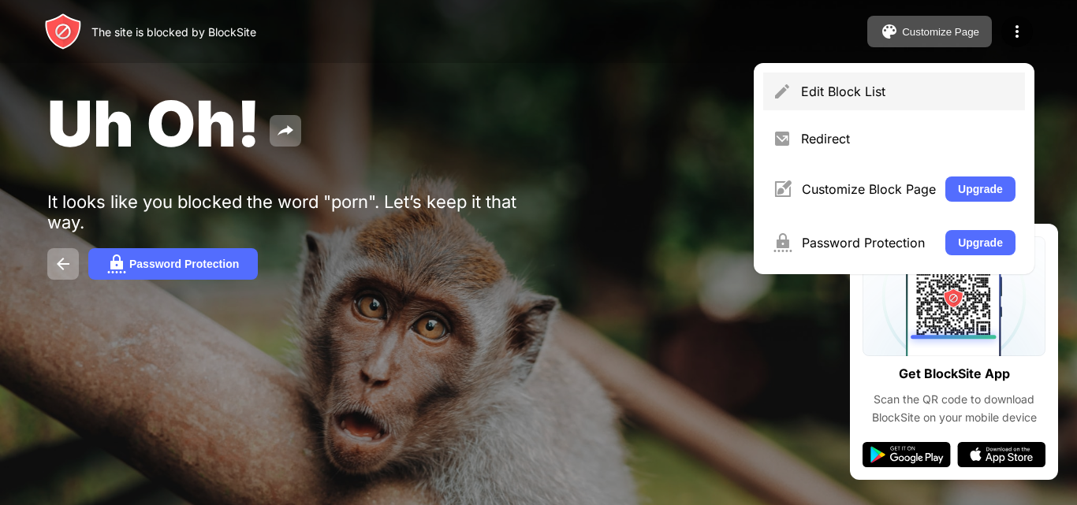
click at [950, 83] on div "Edit Block List" at bounding box center [894, 92] width 262 height 38
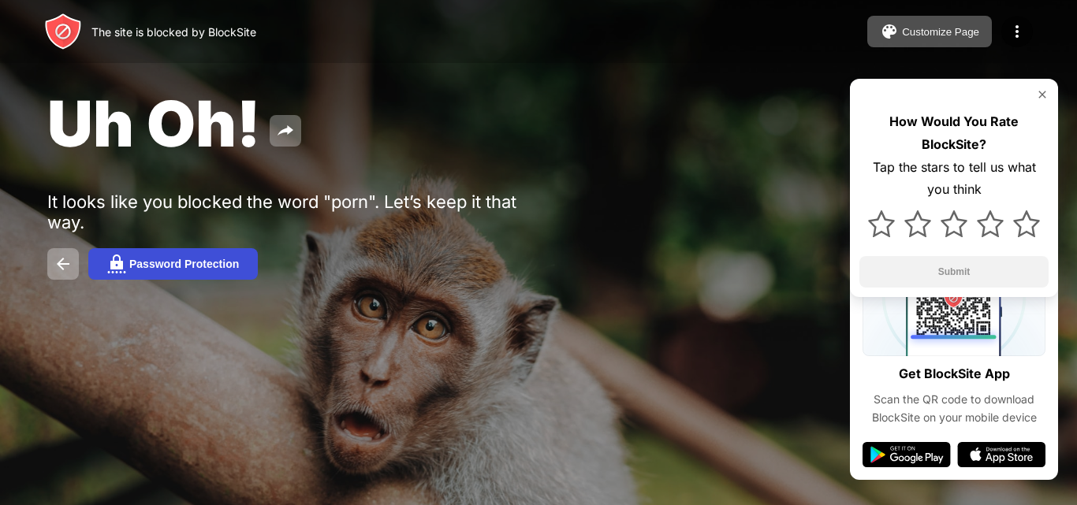
click at [227, 262] on div "Password Protection" at bounding box center [184, 264] width 110 height 13
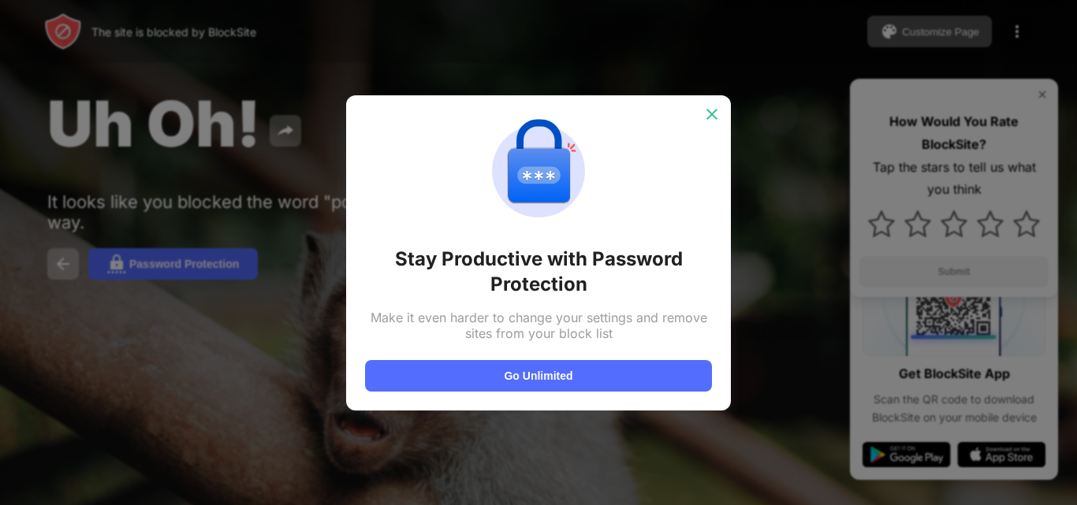
click at [717, 114] on img at bounding box center [712, 114] width 16 height 16
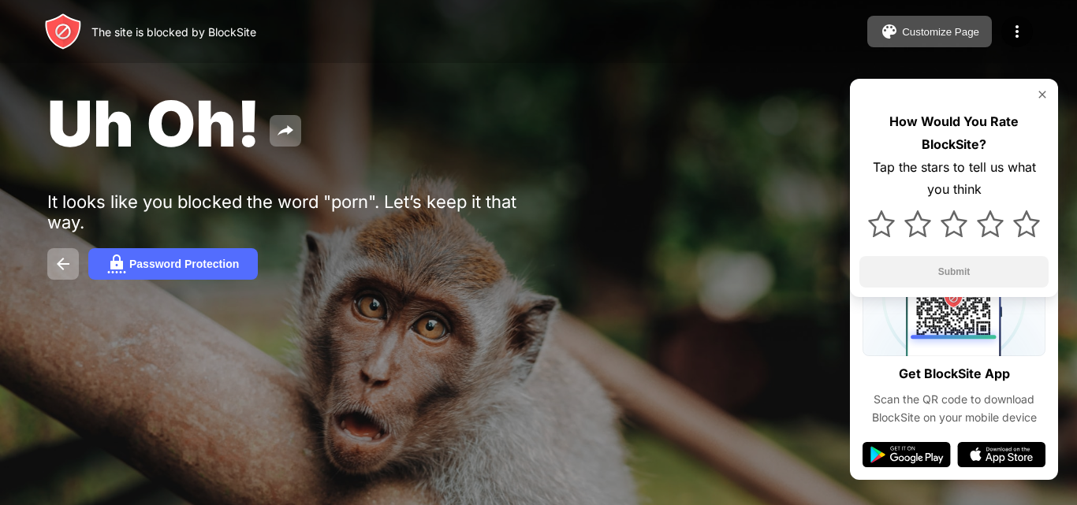
click at [1045, 86] on div "How Would You Rate BlockSite? Tap the stars to tell us what you think Submit" at bounding box center [954, 188] width 208 height 218
click at [1042, 94] on img at bounding box center [1042, 94] width 13 height 13
